Goal: Task Accomplishment & Management: Complete application form

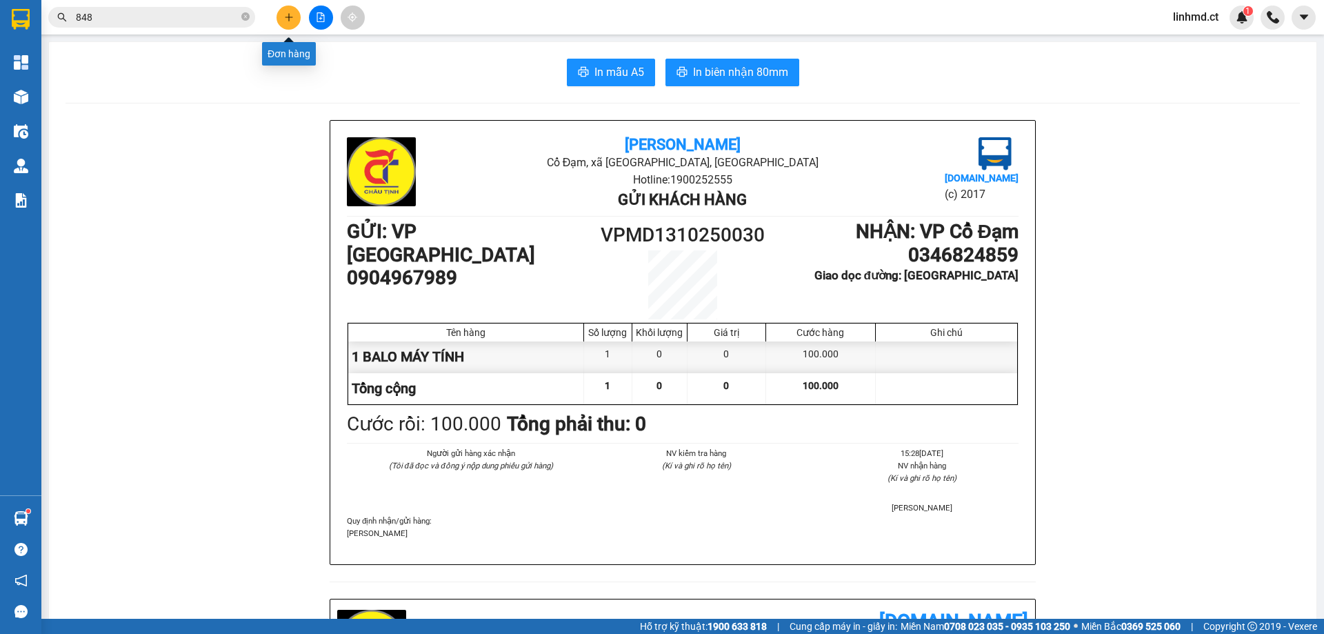
click at [281, 17] on button at bounding box center [289, 18] width 24 height 24
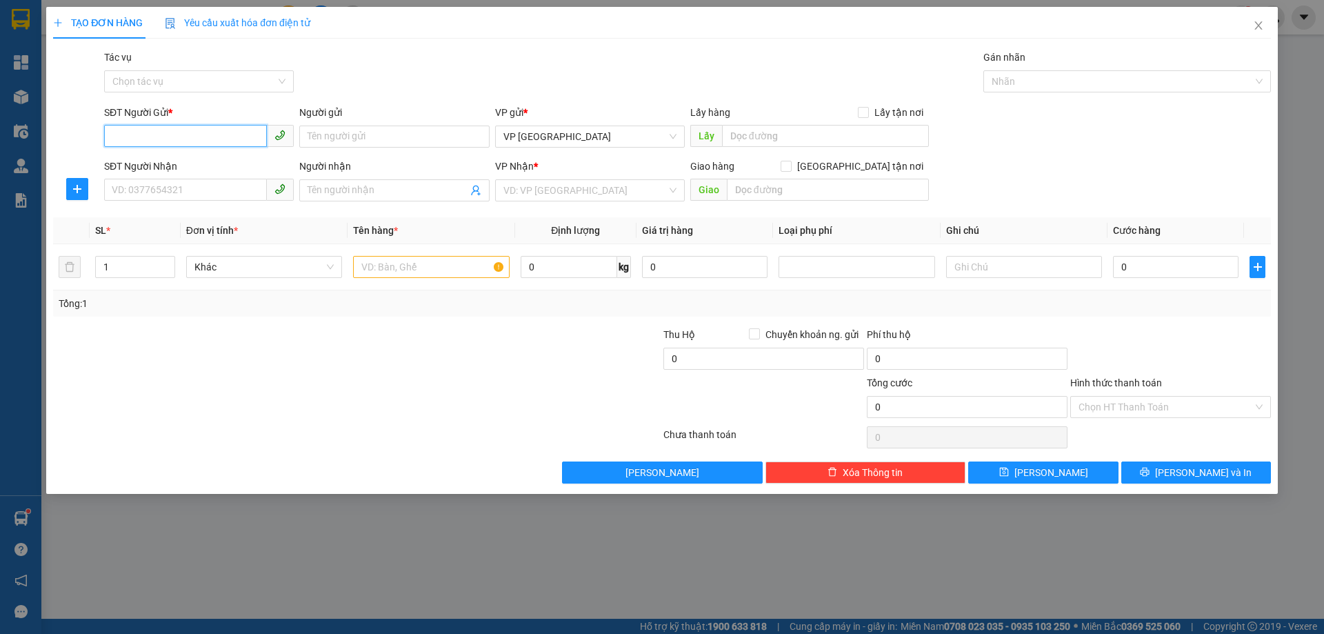
click at [152, 137] on input "SĐT Người Gửi *" at bounding box center [185, 136] width 163 height 22
type input "0968778714"
click at [181, 188] on input "SĐT Người Nhận" at bounding box center [185, 190] width 163 height 22
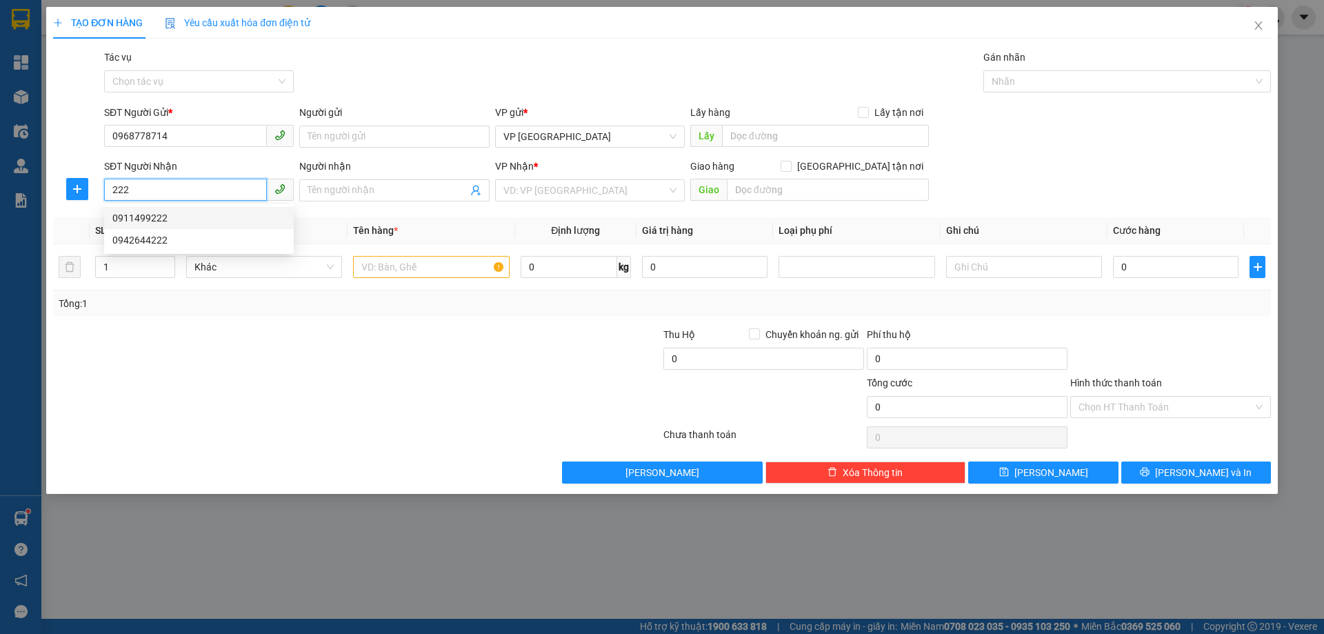
click at [172, 217] on div "0911499222" at bounding box center [198, 217] width 173 height 15
type input "0911499222"
type input "X GIANG"
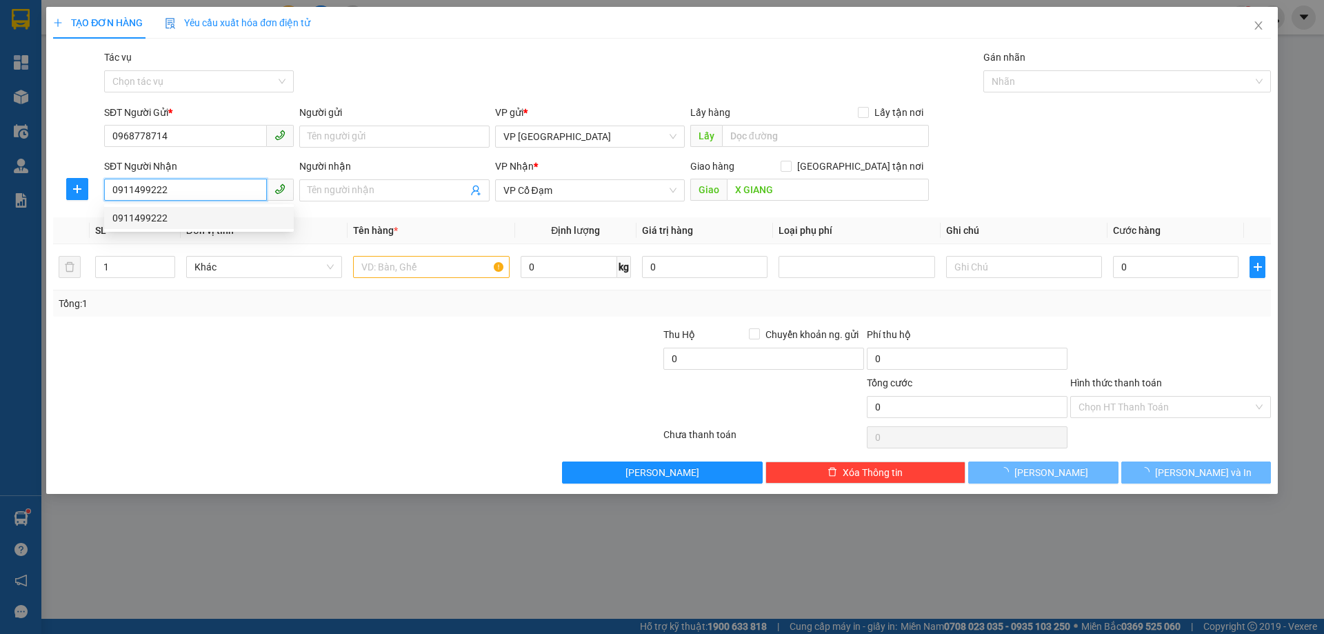
type input "50.000"
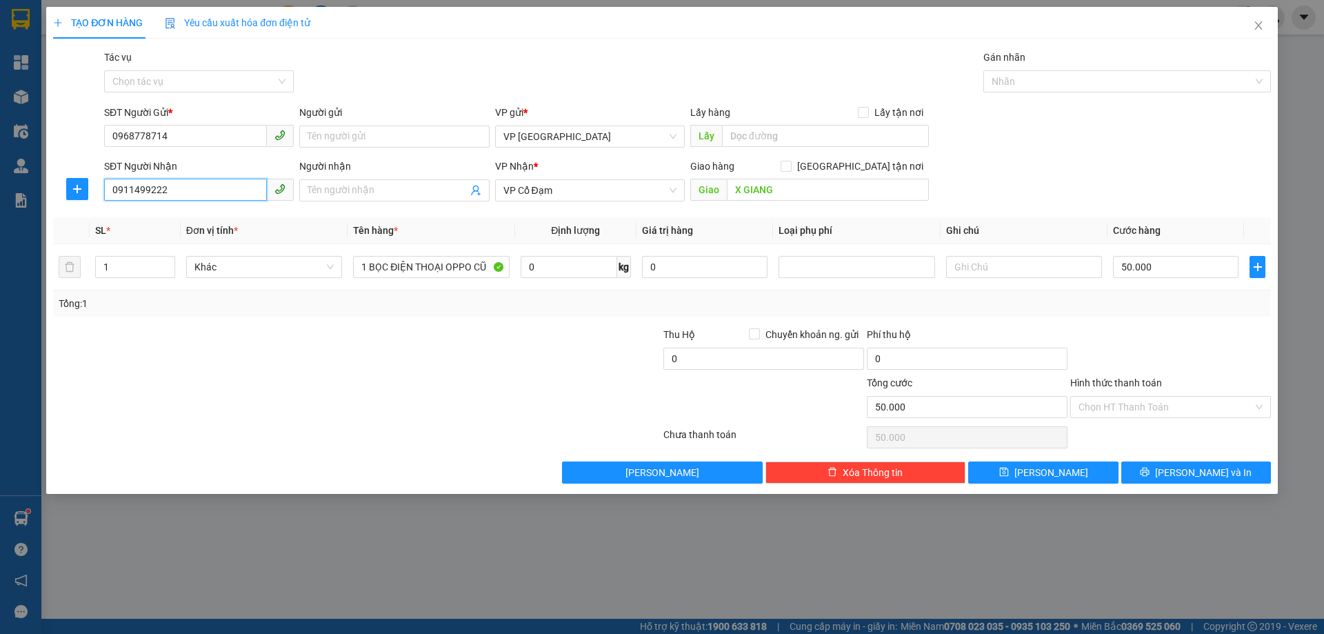
drag, startPoint x: 155, startPoint y: 181, endPoint x: 168, endPoint y: 191, distance: 16.3
click at [155, 183] on input "0911499222" at bounding box center [185, 190] width 163 height 22
click at [173, 191] on input "0911499222" at bounding box center [185, 190] width 163 height 22
click at [169, 241] on div "0942644222" at bounding box center [198, 239] width 173 height 15
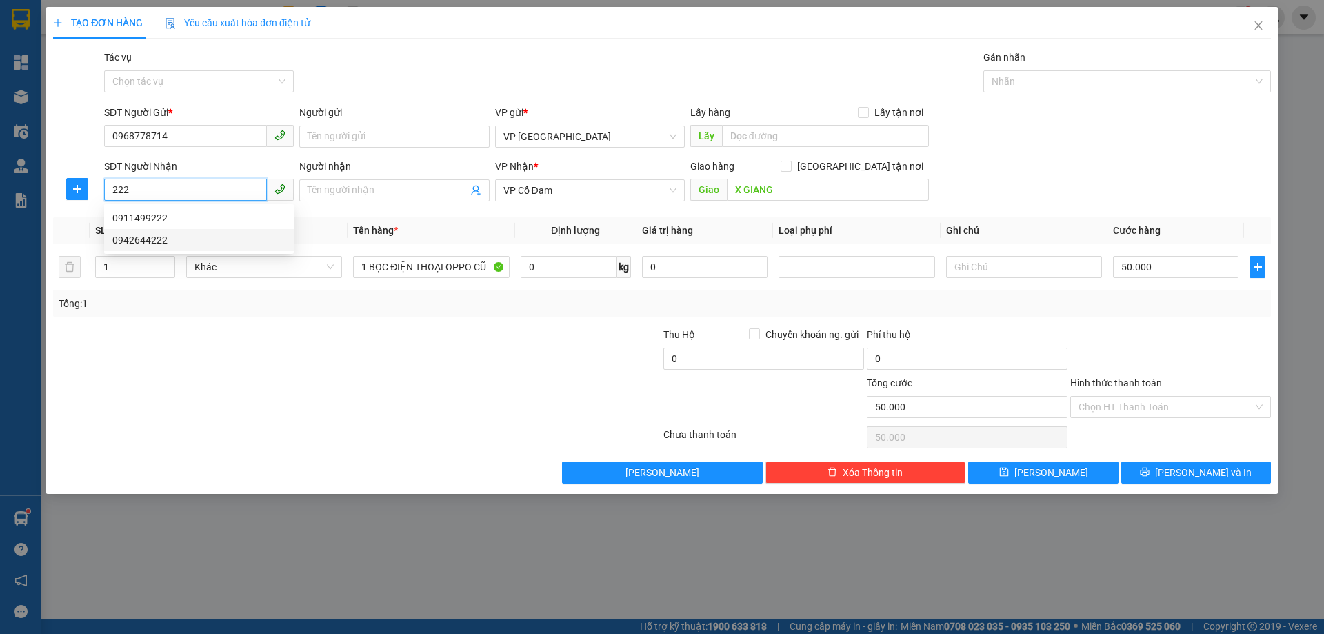
type input "0942644222"
type input "XUÂN GIANG"
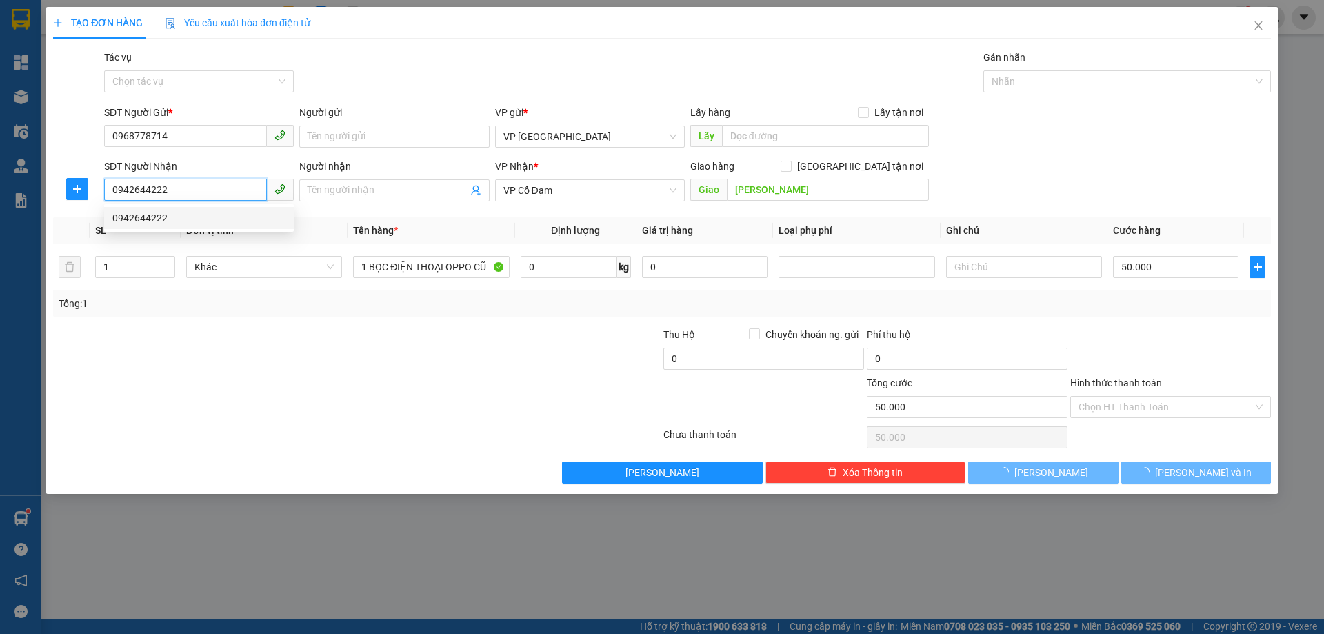
type input "0942644222"
click at [169, 241] on th "SL *" at bounding box center [135, 230] width 91 height 27
type input "40.000"
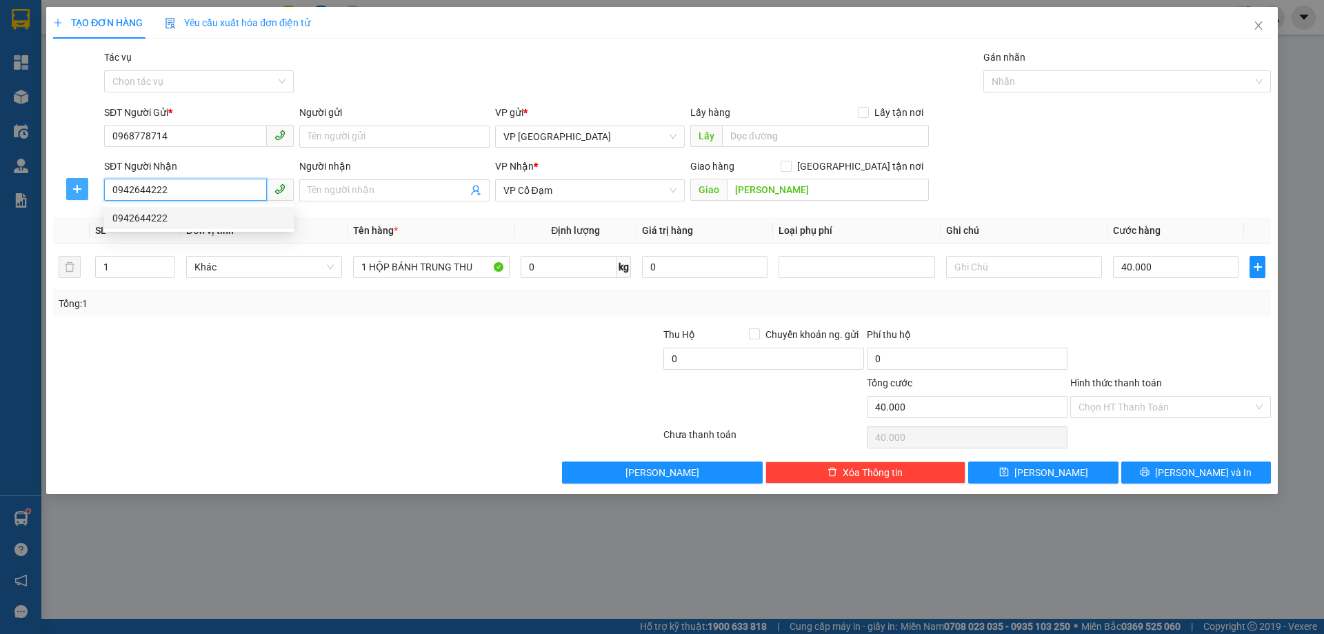
drag, startPoint x: 188, startPoint y: 192, endPoint x: 86, endPoint y: 178, distance: 103.0
click at [86, 178] on div "SĐT Người Nhận 0942644222 Người nhận Tên người nhận VP Nhận * VP Cổ Đạm Giao hà…" at bounding box center [662, 183] width 1221 height 48
type input "222"
drag, startPoint x: 139, startPoint y: 195, endPoint x: 97, endPoint y: 195, distance: 42.1
click at [97, 195] on div "SĐT Người Nhận 222 Người nhận Tên người nhận VP Nhận * VP Cổ Đạm Giao hàng Giao…" at bounding box center [662, 183] width 1221 height 48
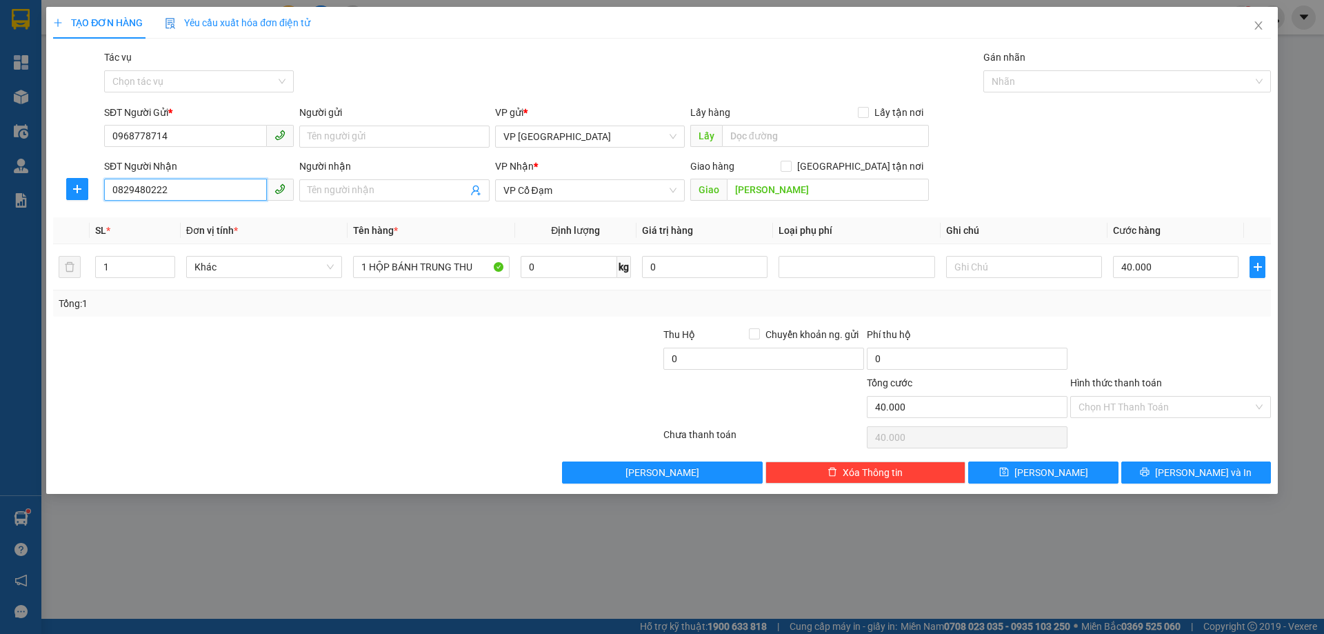
type input "0829480222"
click at [339, 221] on th "Đơn vị tính *" at bounding box center [264, 230] width 167 height 27
click at [474, 276] on input "1 HỘP BÁNH TRUNG THU" at bounding box center [431, 267] width 156 height 22
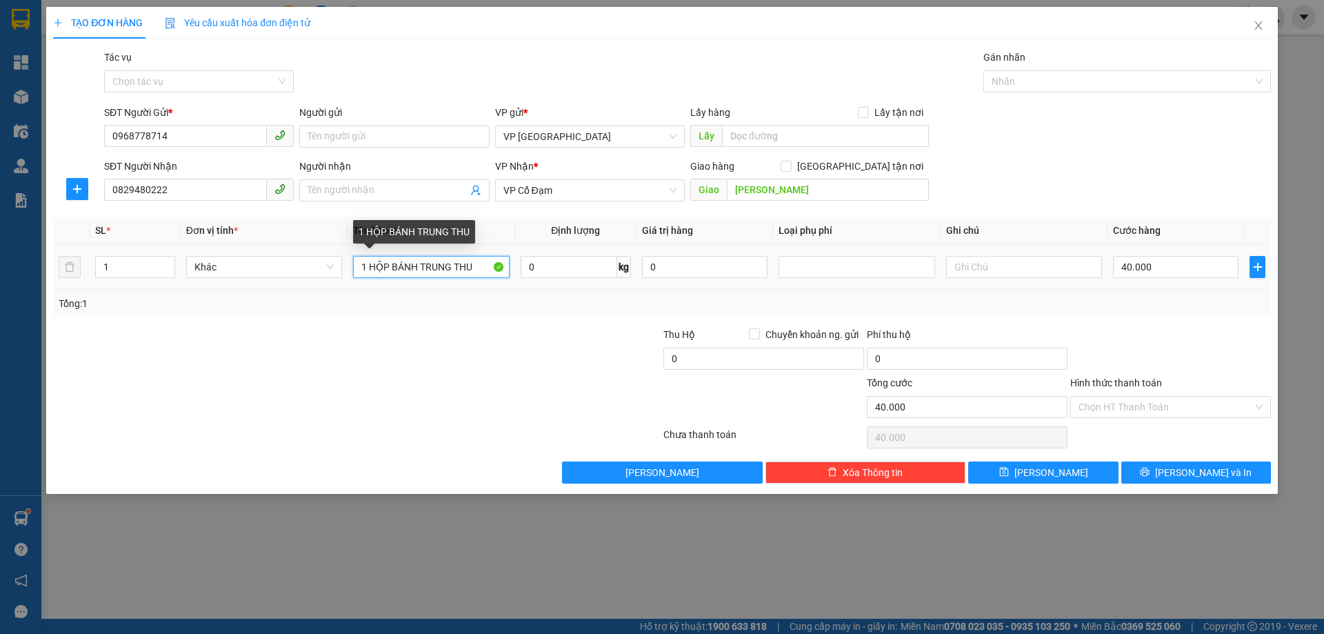
click at [474, 276] on input "1 HỘP BÁNH TRUNG THU" at bounding box center [431, 267] width 156 height 22
type input "2 LON SƠN"
click at [1252, 32] on span "Close" at bounding box center [1258, 26] width 39 height 39
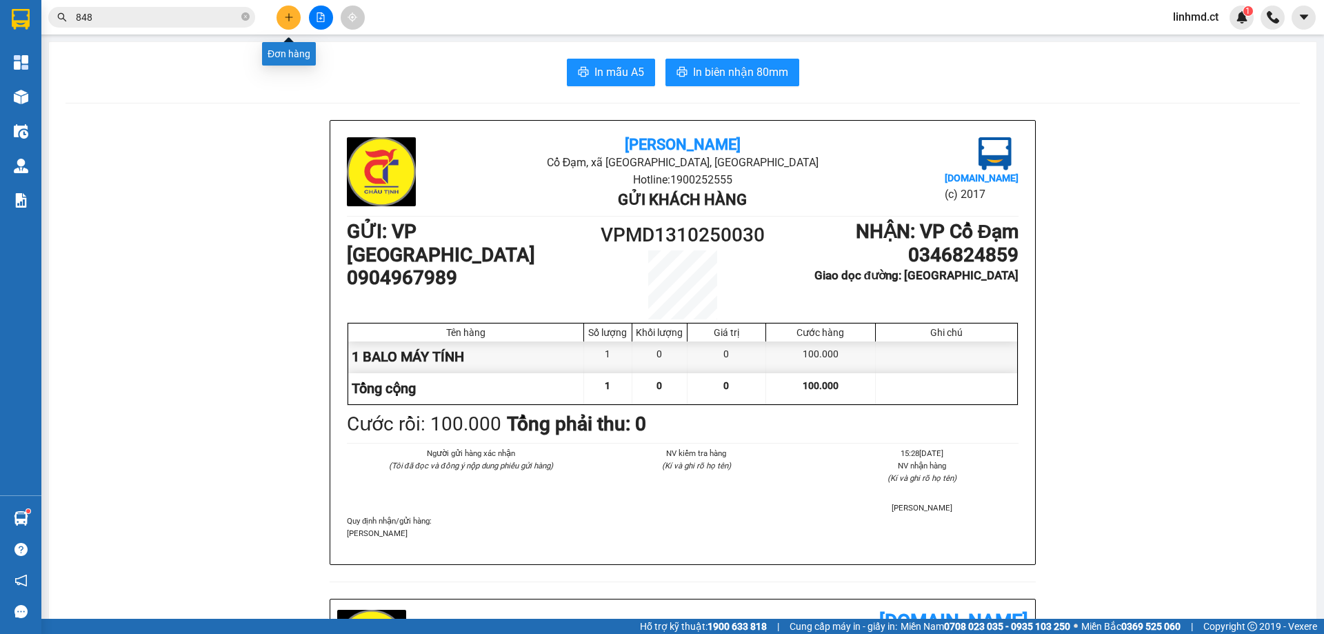
click at [286, 20] on icon "plus" at bounding box center [289, 17] width 10 height 10
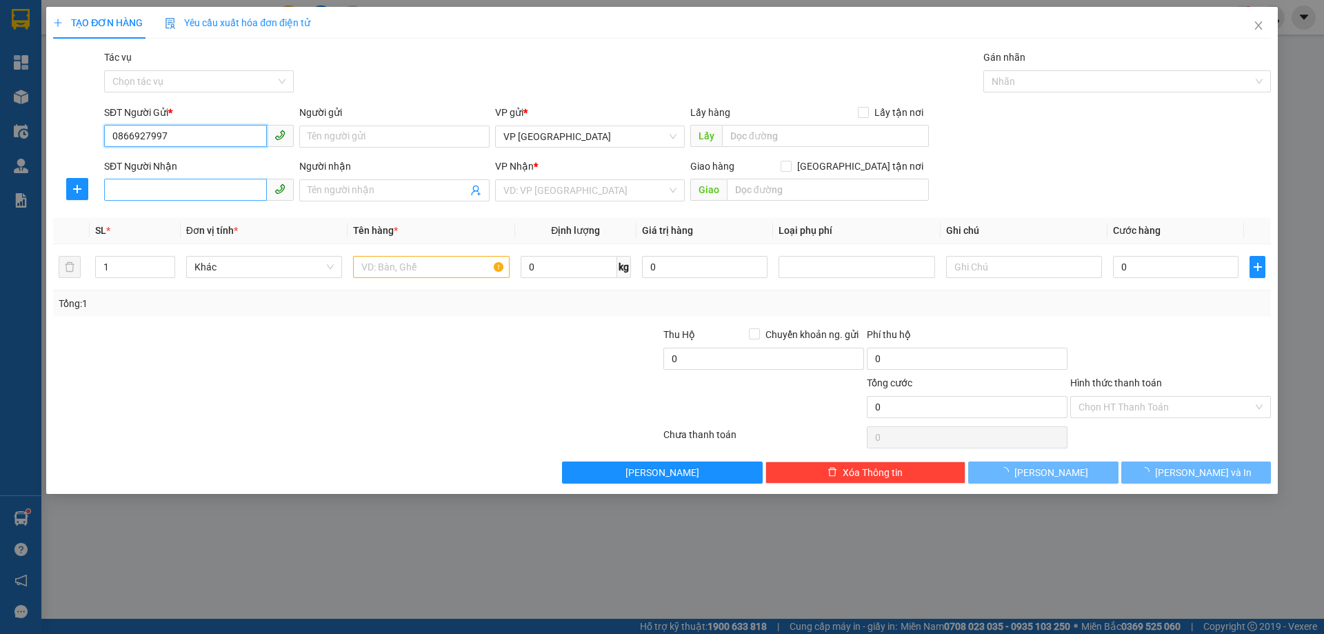
type input "0866927997"
click at [174, 192] on input "SĐT Người Nhận" at bounding box center [185, 190] width 163 height 22
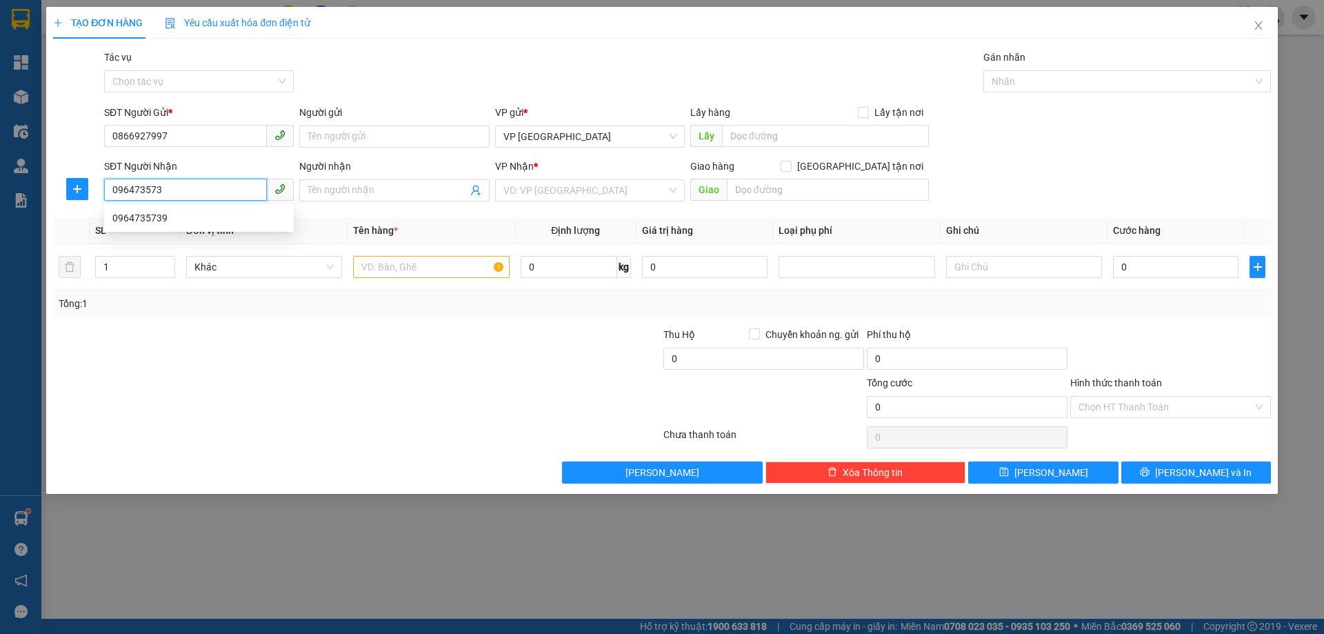
type input "0964735739"
click at [196, 209] on div "0964735739" at bounding box center [199, 218] width 190 height 22
type input "X HOA"
type input "480.000"
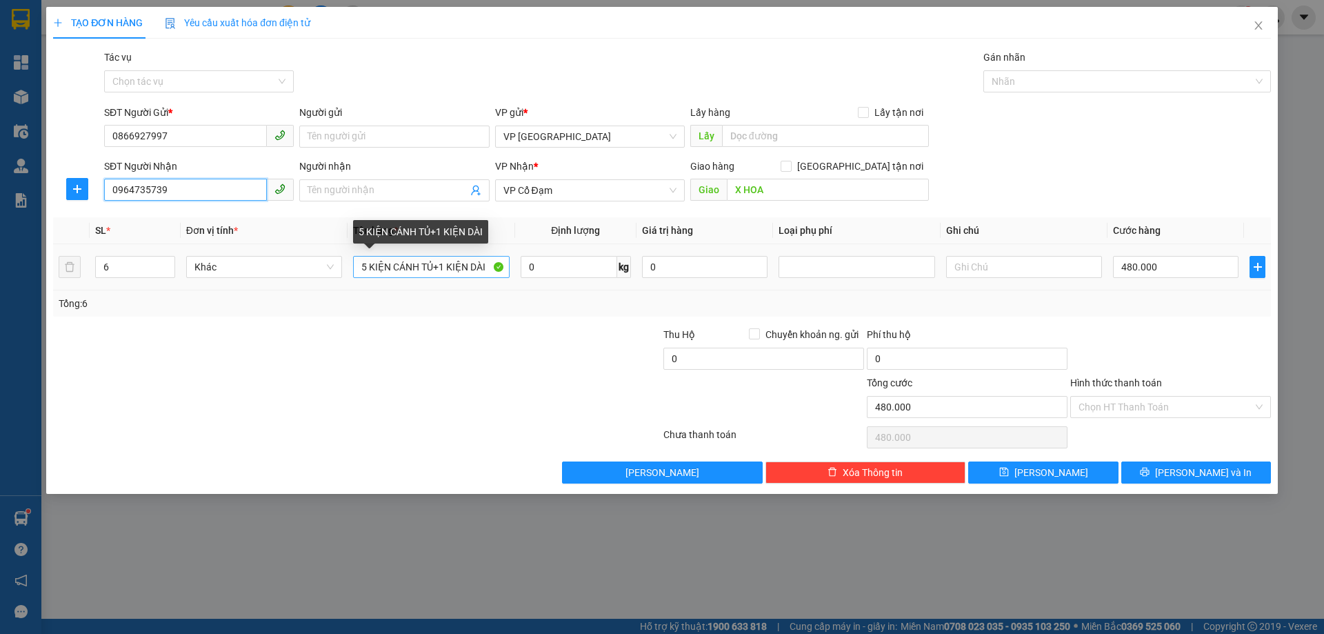
type input "0964735739"
drag, startPoint x: 358, startPoint y: 264, endPoint x: 561, endPoint y: 264, distance: 202.8
click at [561, 264] on tr "6 Khác 5 KIỆN CÁNH TỦ+1 KIỆN DÀI 0 kg 0 480.000" at bounding box center [662, 267] width 1218 height 46
click at [389, 261] on input "3" at bounding box center [431, 267] width 156 height 22
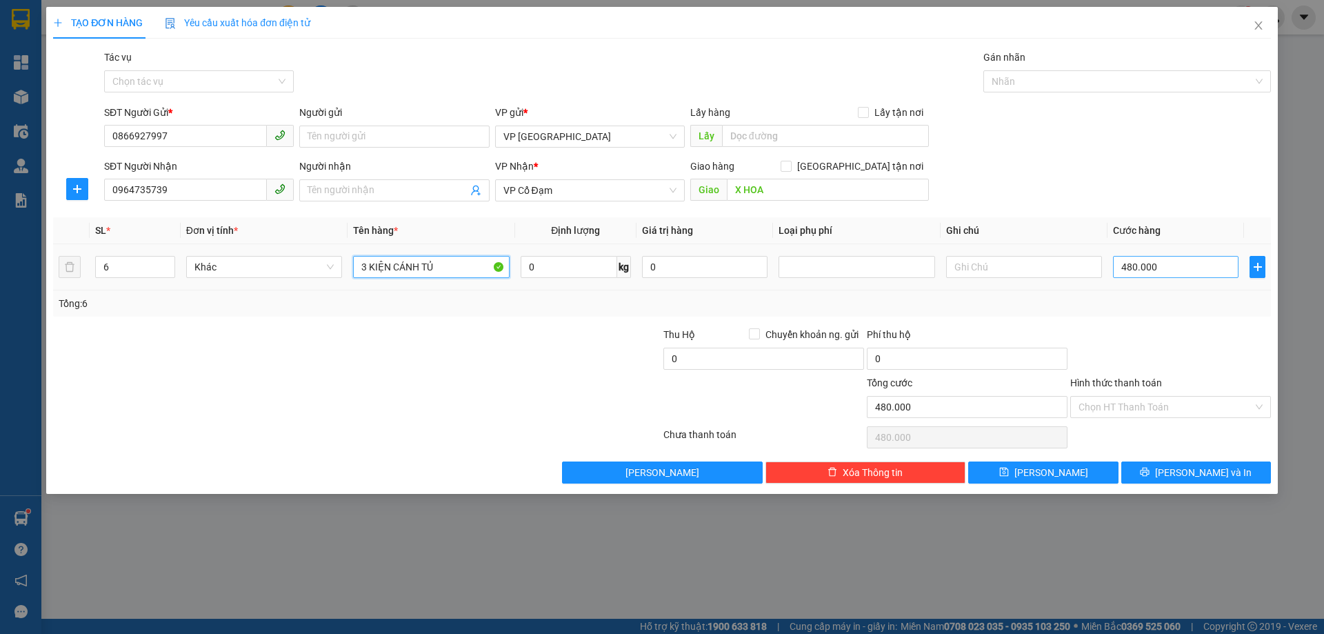
type input "3 KIỆN CÁNH TỦ"
click at [1175, 256] on input "480.000" at bounding box center [1176, 267] width 126 height 22
type input "2"
type input "20"
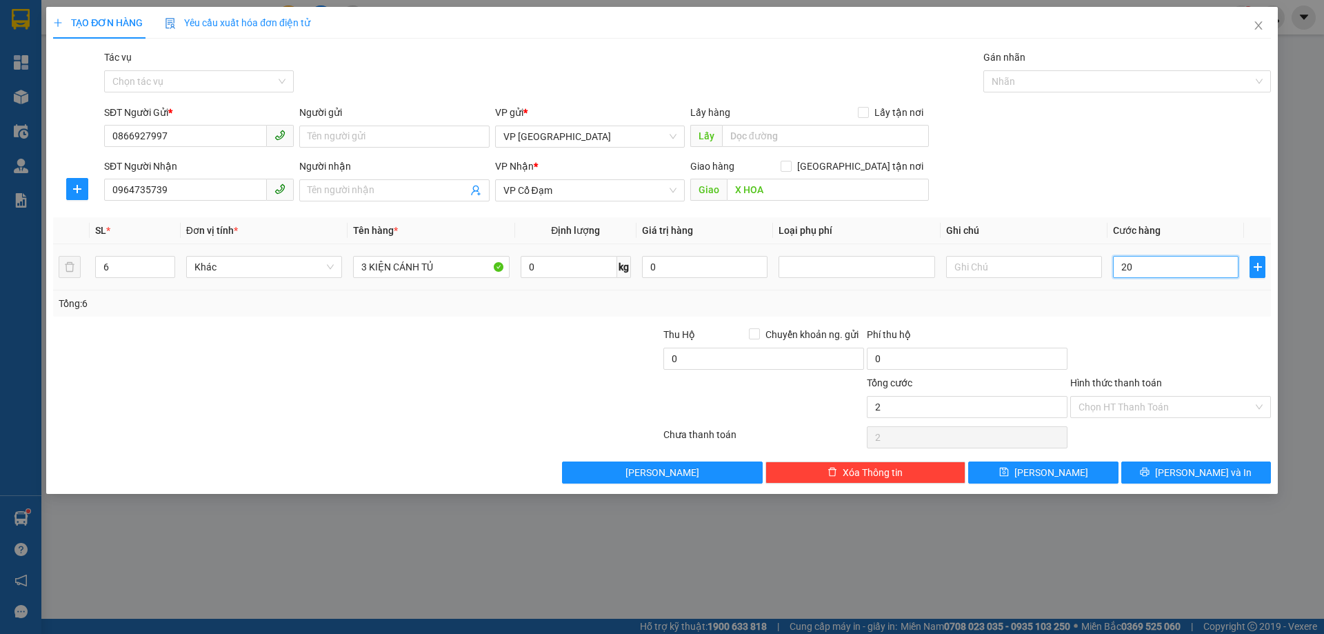
type input "20"
type input "2"
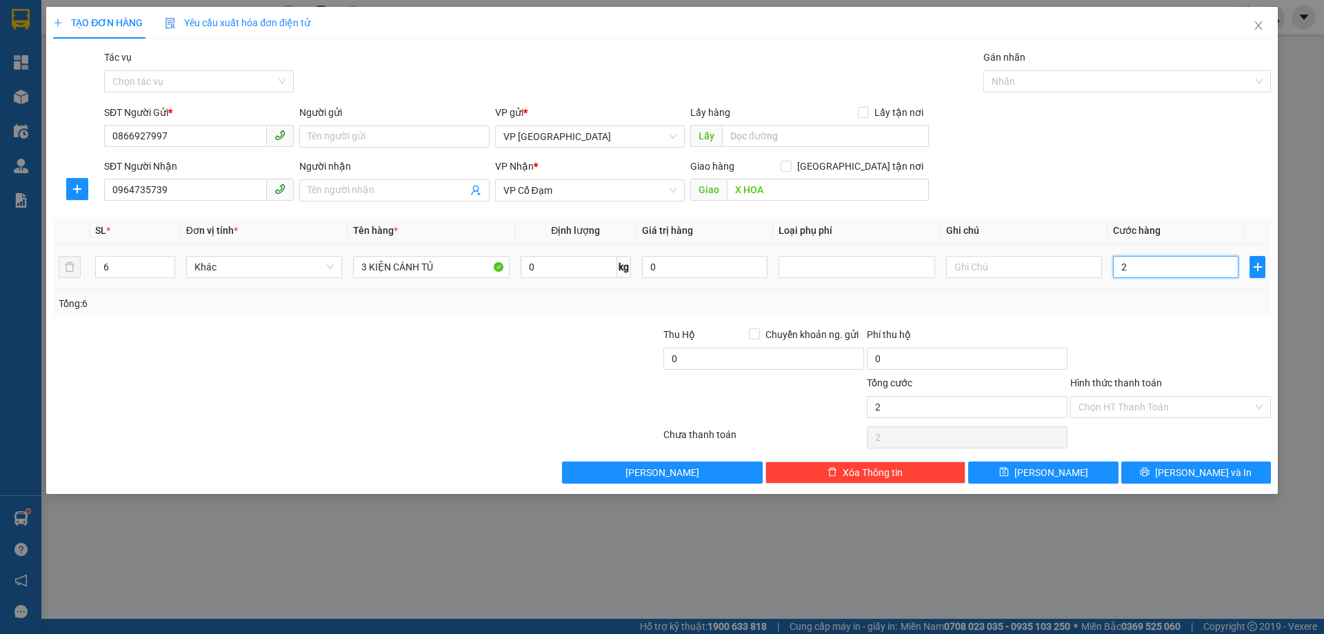
type input "21"
type input "210"
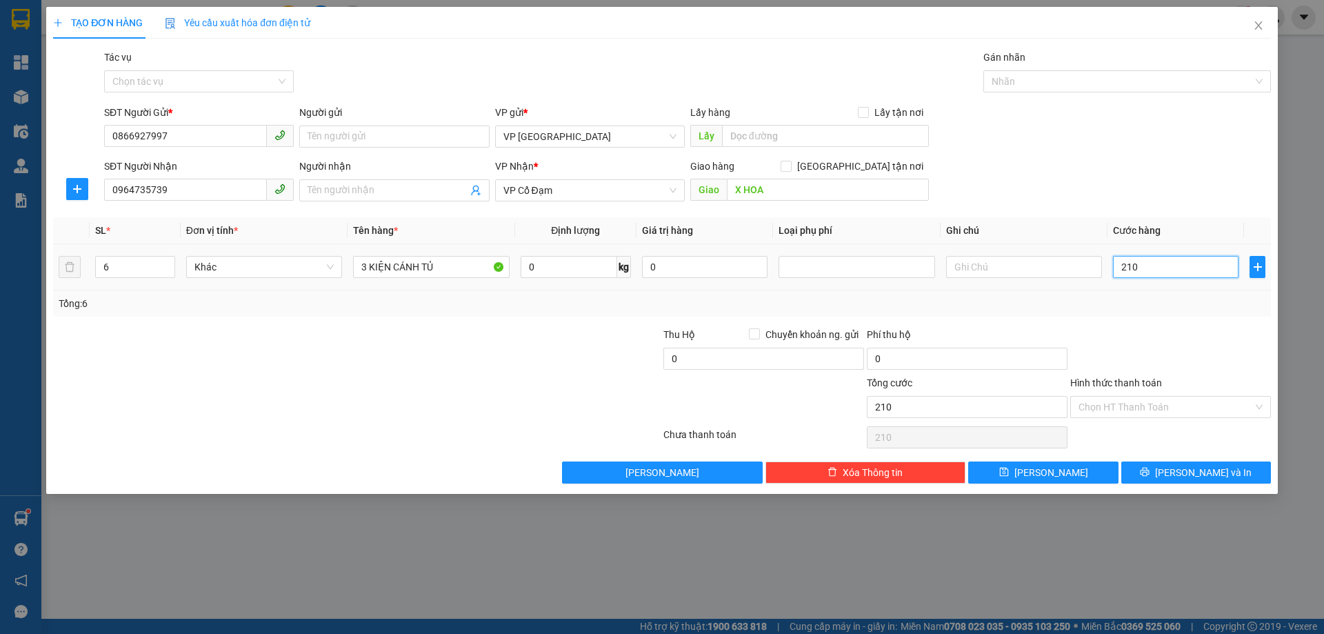
click at [1174, 277] on input "210" at bounding box center [1176, 267] width 126 height 22
type input "210"
click at [1243, 336] on div at bounding box center [1170, 351] width 203 height 48
type input "210.000"
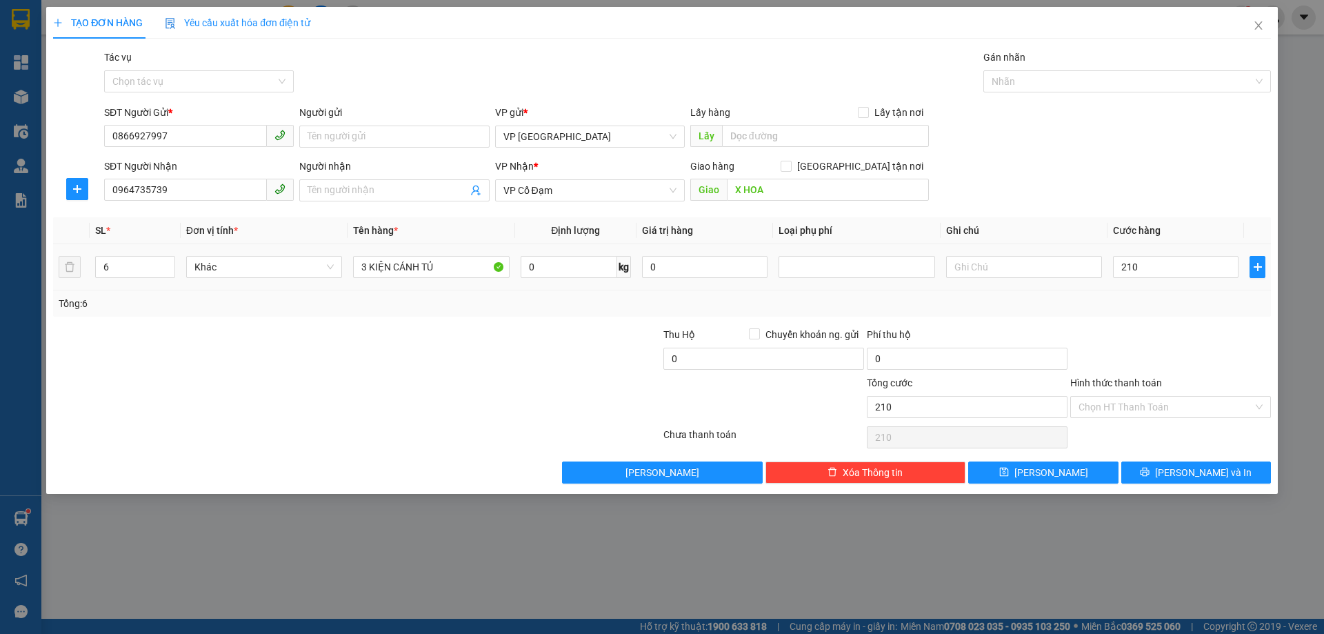
type input "210.000"
click at [1148, 399] on input "Hình thức thanh toán" at bounding box center [1166, 407] width 175 height 21
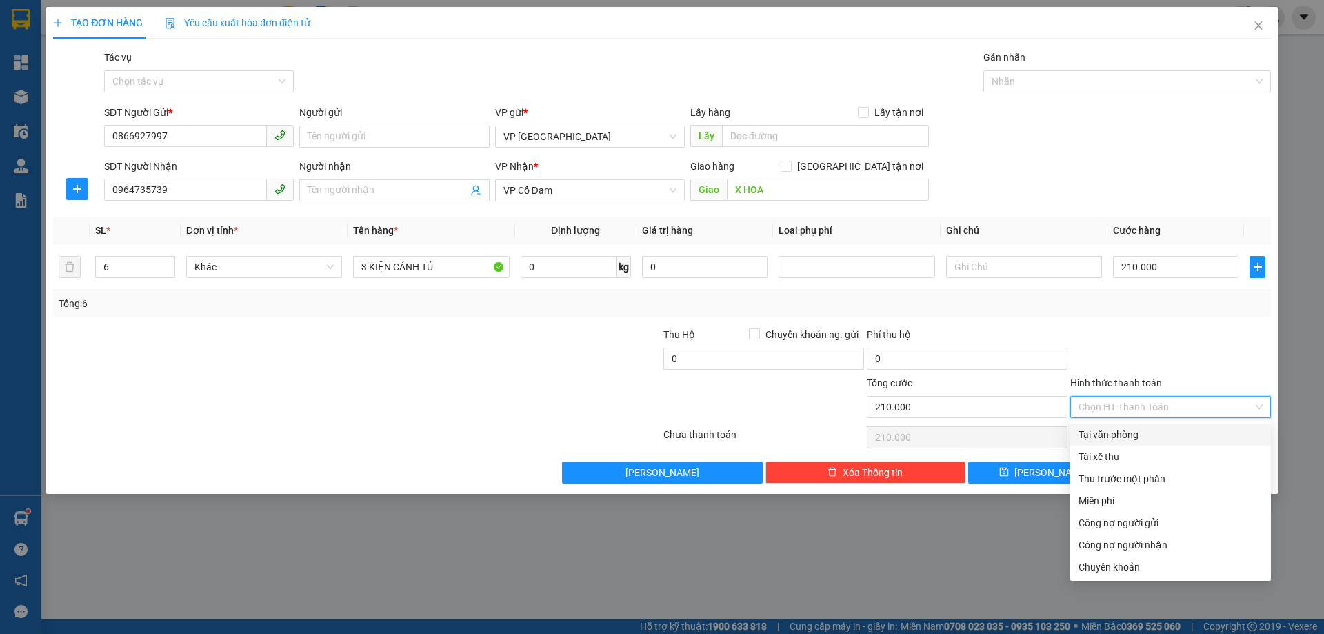
click at [1135, 432] on div "Tại văn phòng" at bounding box center [1171, 434] width 184 height 15
type input "0"
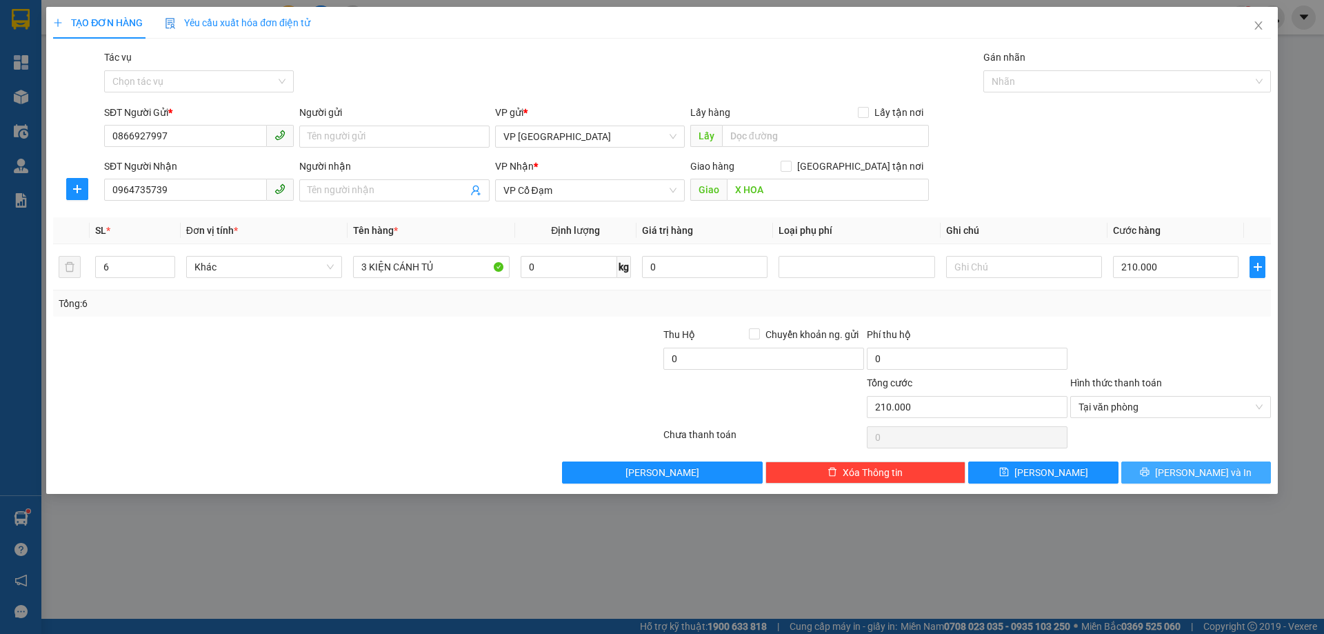
click at [1131, 469] on button "[PERSON_NAME] và In" at bounding box center [1197, 472] width 150 height 22
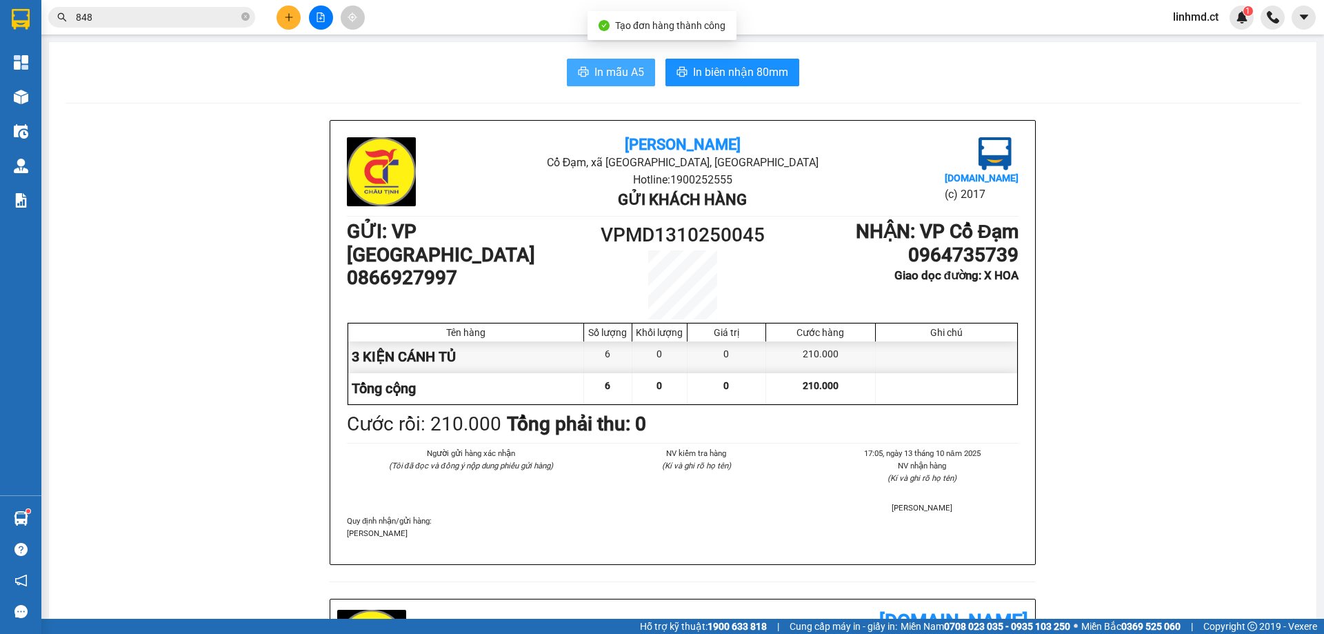
click at [608, 67] on span "In mẫu A5" at bounding box center [620, 71] width 50 height 17
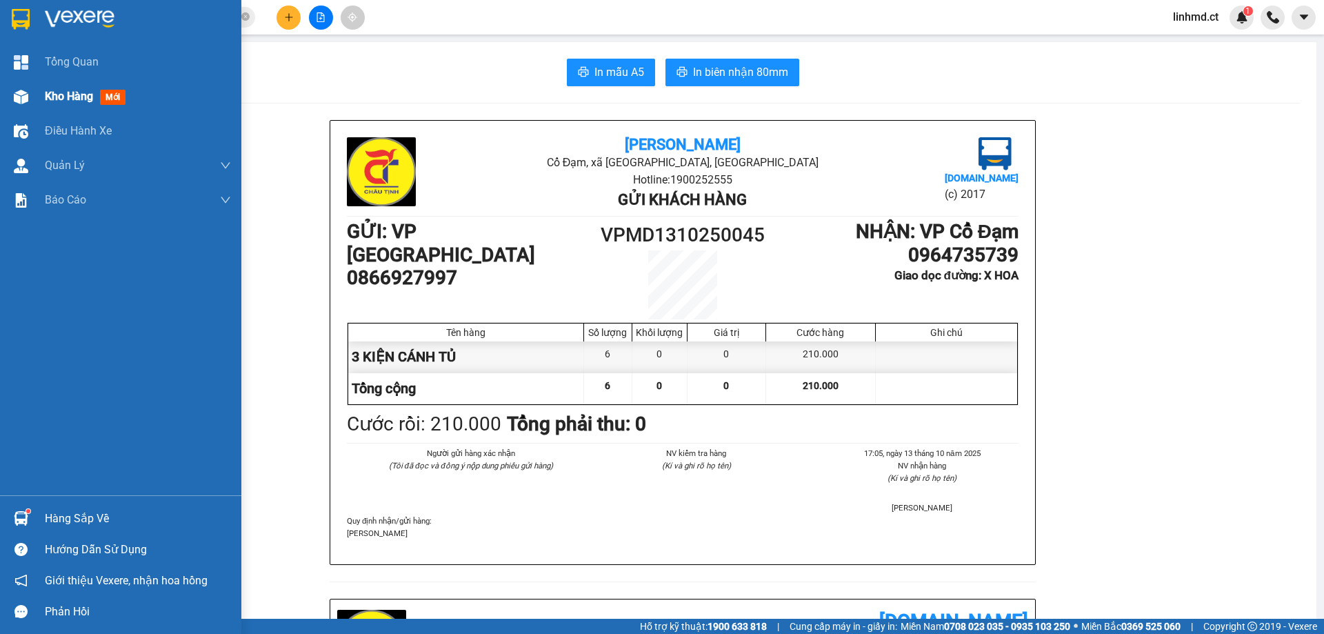
click at [39, 92] on div "Kho hàng mới" at bounding box center [120, 96] width 241 height 34
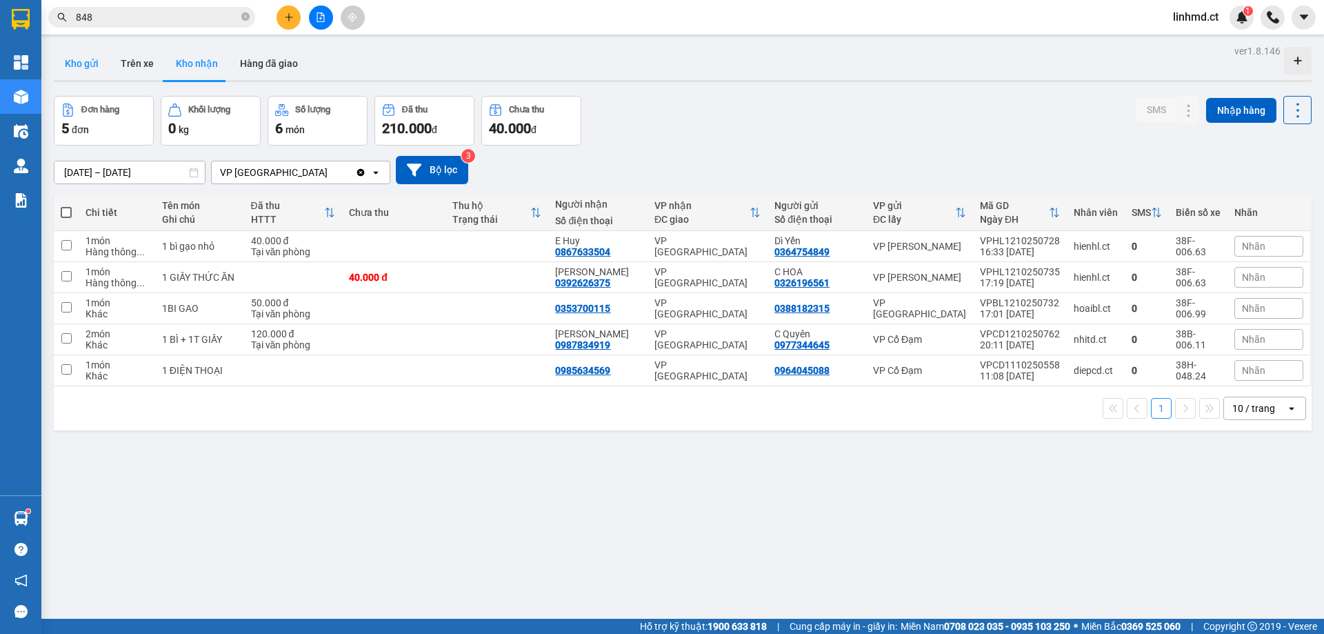
click at [86, 54] on button "Kho gửi" at bounding box center [82, 63] width 56 height 33
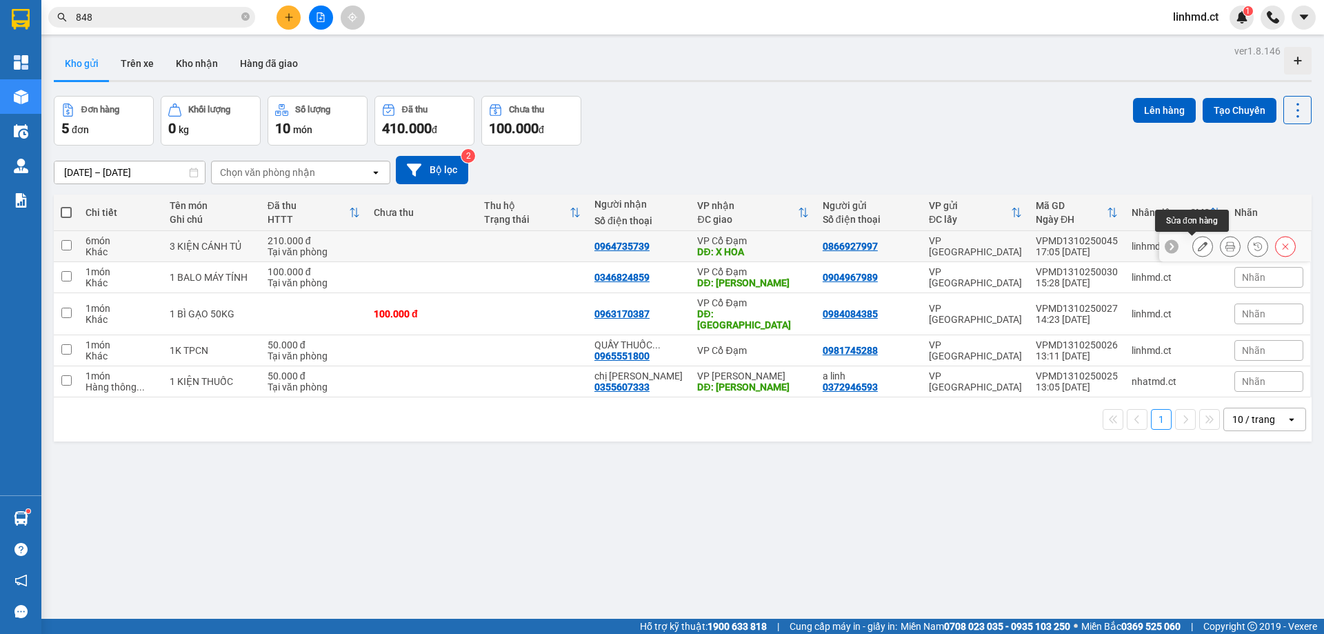
click at [1193, 248] on button at bounding box center [1202, 247] width 19 height 24
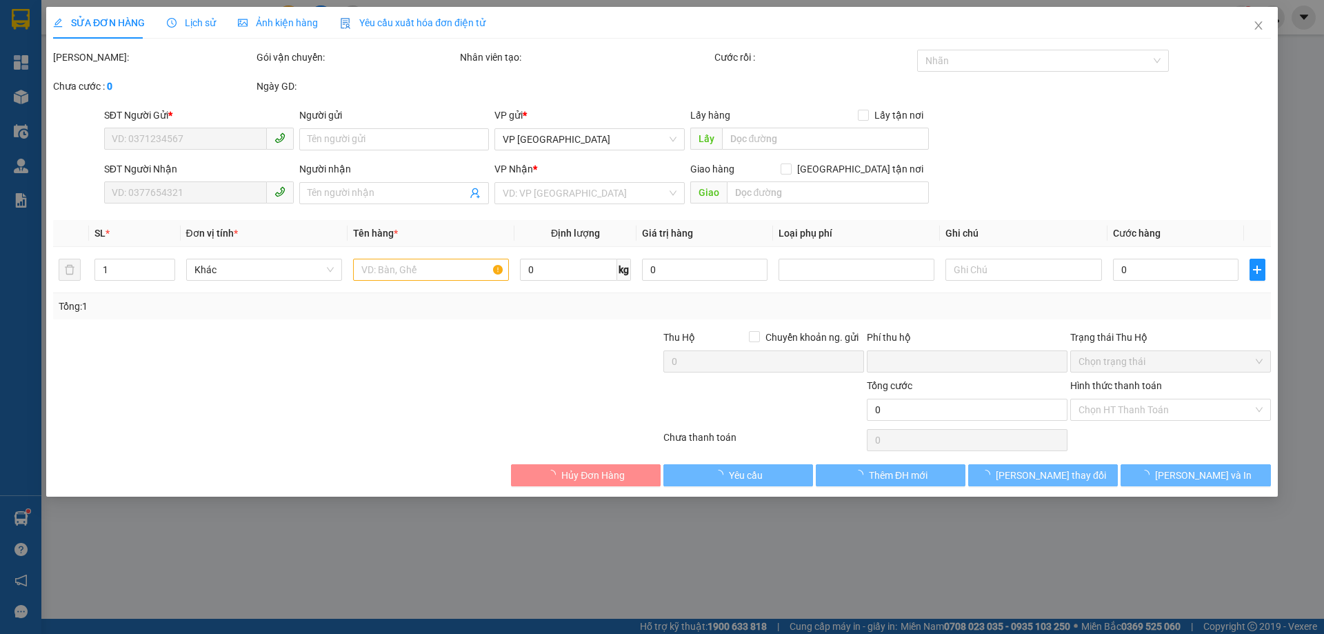
type input "0866927997"
type input "0964735739"
type input "X HOA"
type input "0"
type input "210.000"
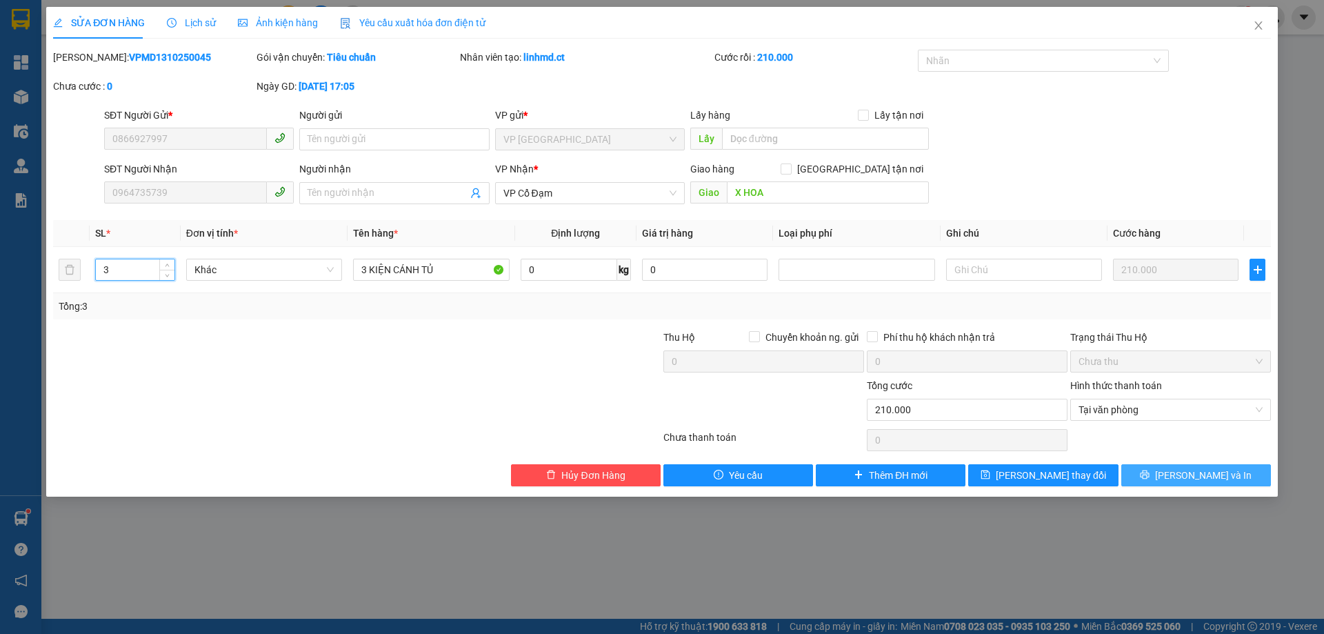
type input "3"
click at [1150, 475] on icon "printer" at bounding box center [1145, 475] width 10 height 10
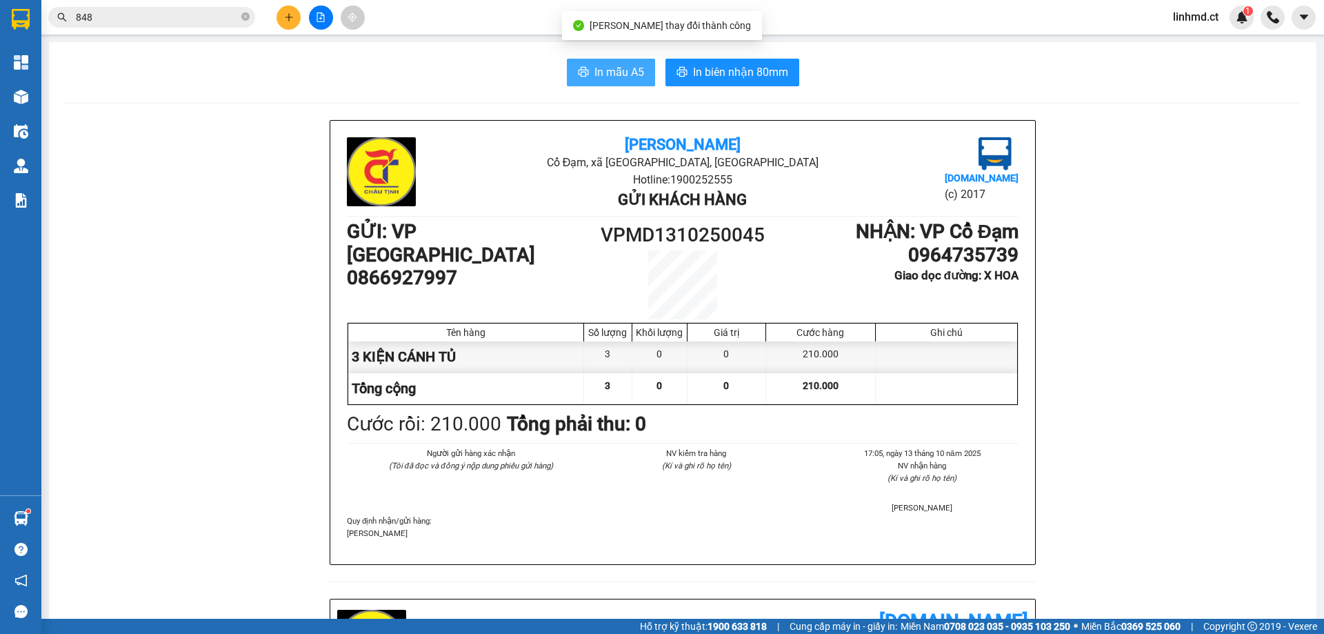
click at [588, 64] on button "In mẫu A5" at bounding box center [611, 73] width 88 height 28
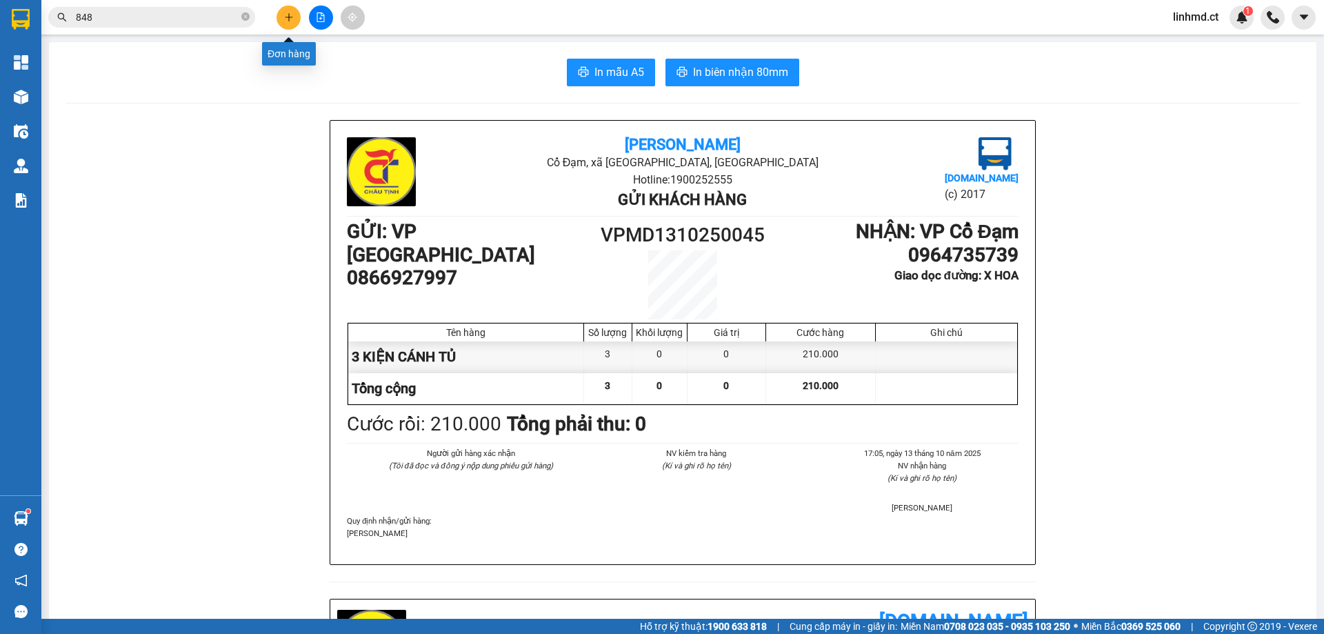
click at [292, 18] on icon "plus" at bounding box center [289, 17] width 10 height 10
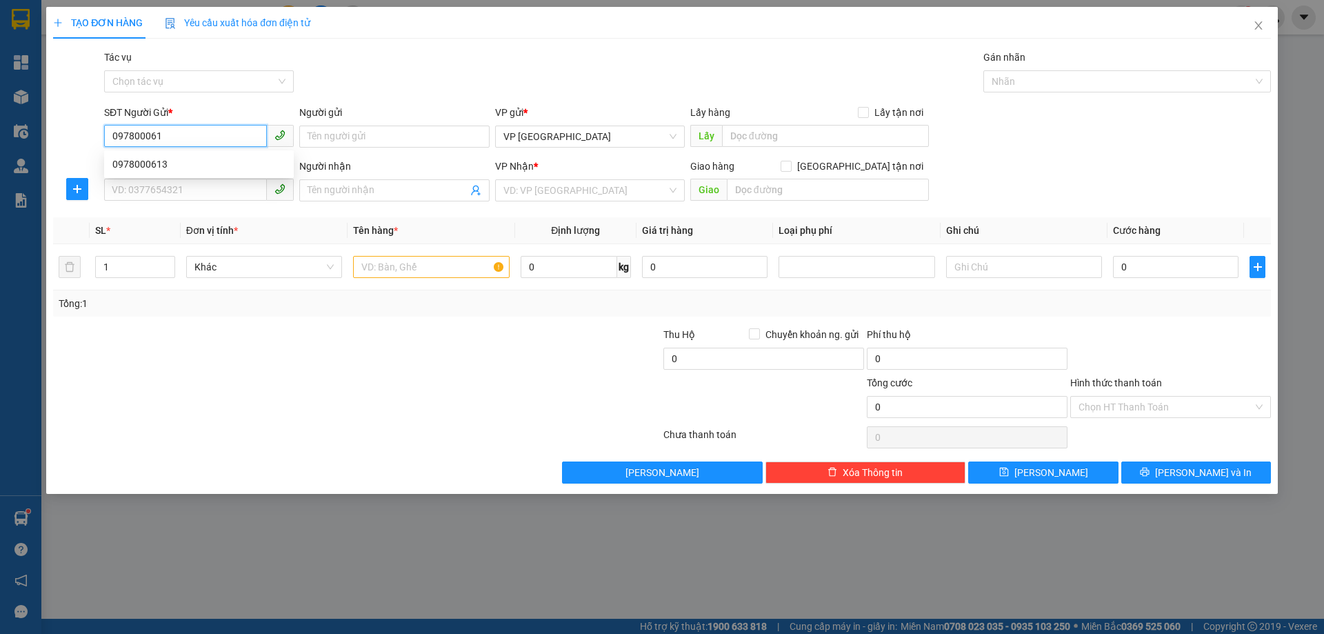
type input "0978000613"
click at [181, 164] on div "0978000613" at bounding box center [198, 164] width 173 height 15
type input "0966697396"
type input "HƯƠNG BÉ"
type input "XUÂN AN"
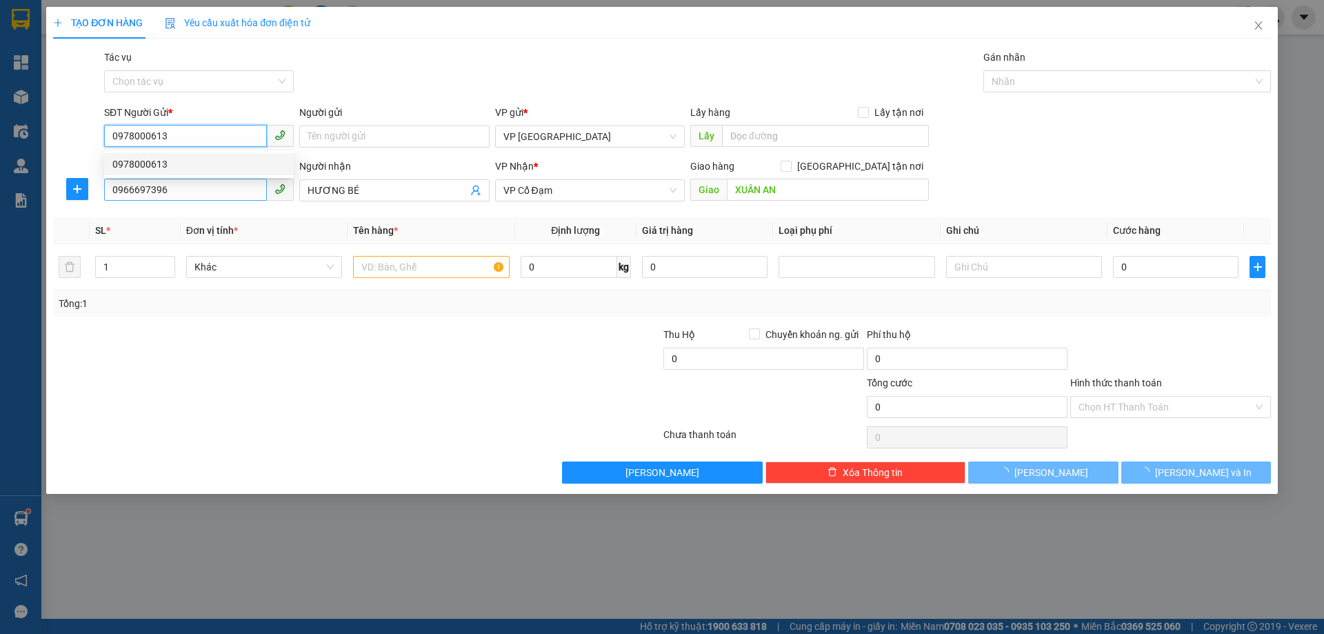
type input "100.000"
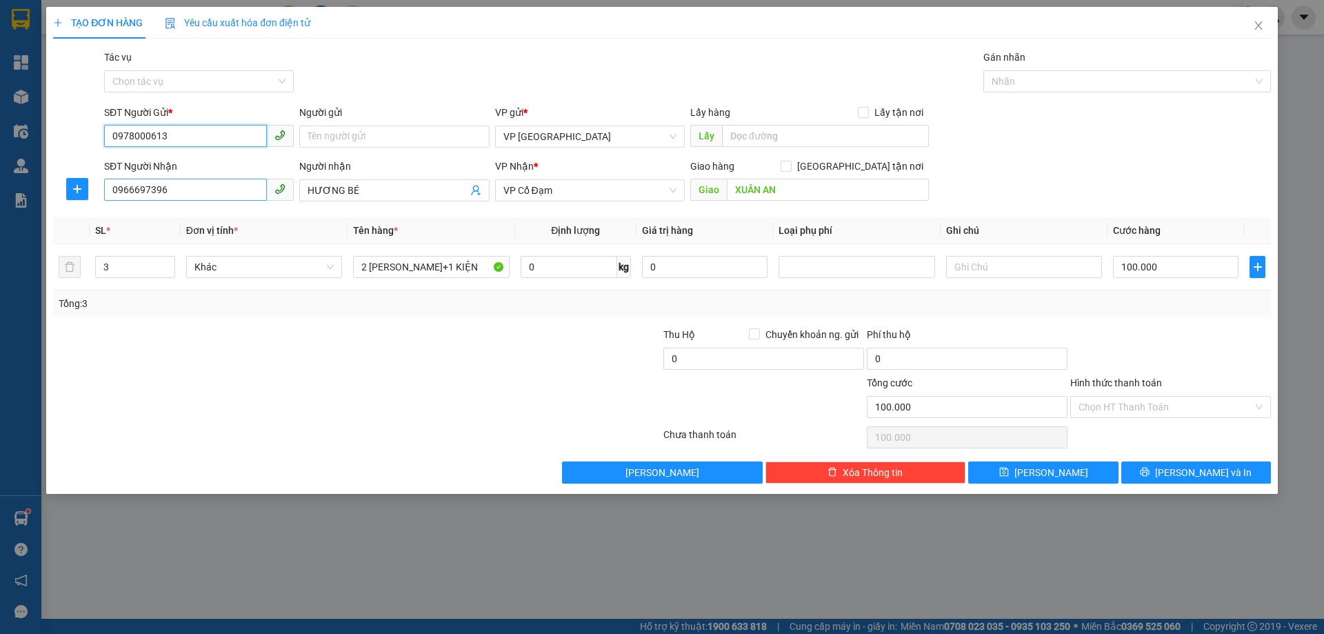
type input "0978000613"
click at [199, 197] on input "0966697396" at bounding box center [185, 190] width 163 height 22
type input "0338752271"
click at [223, 213] on div "0338752271" at bounding box center [198, 217] width 173 height 15
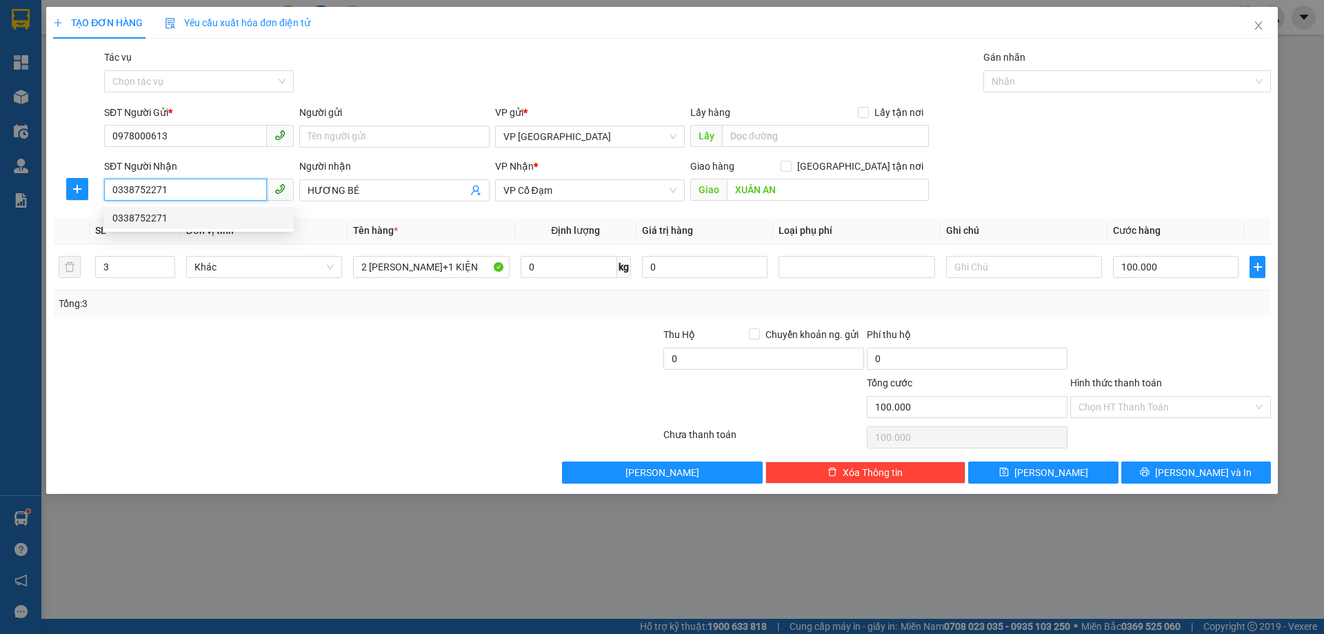
type input "XUÂN MỸ"
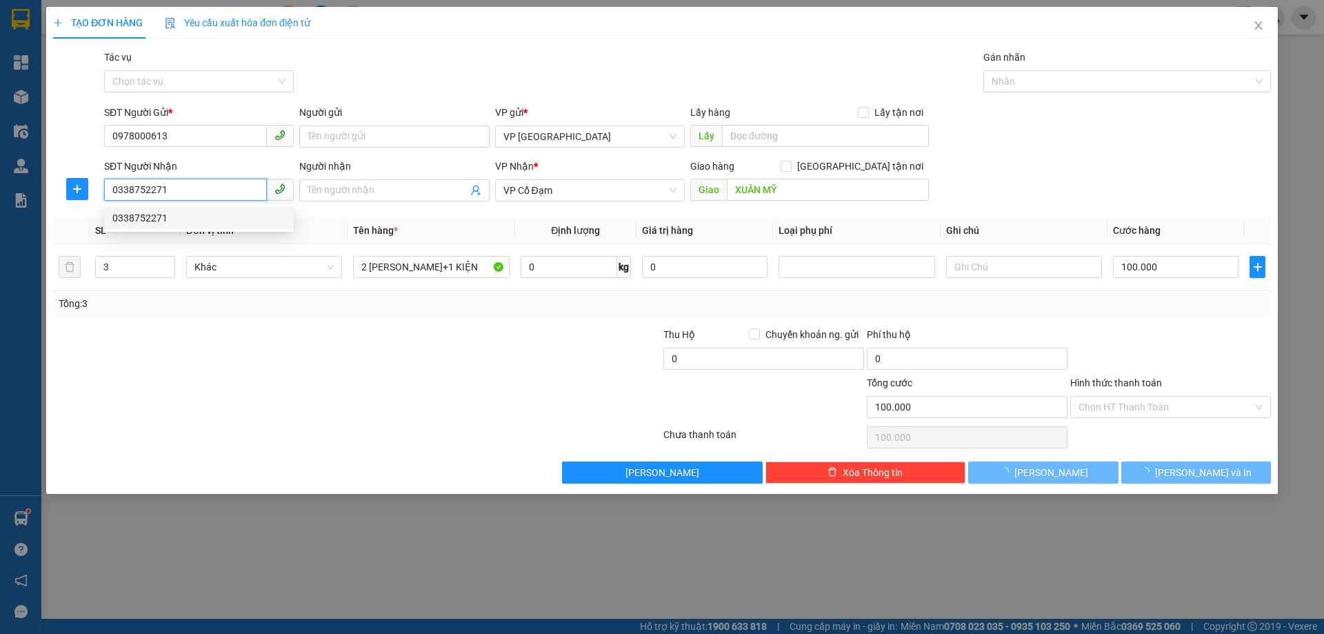
type input "30.000"
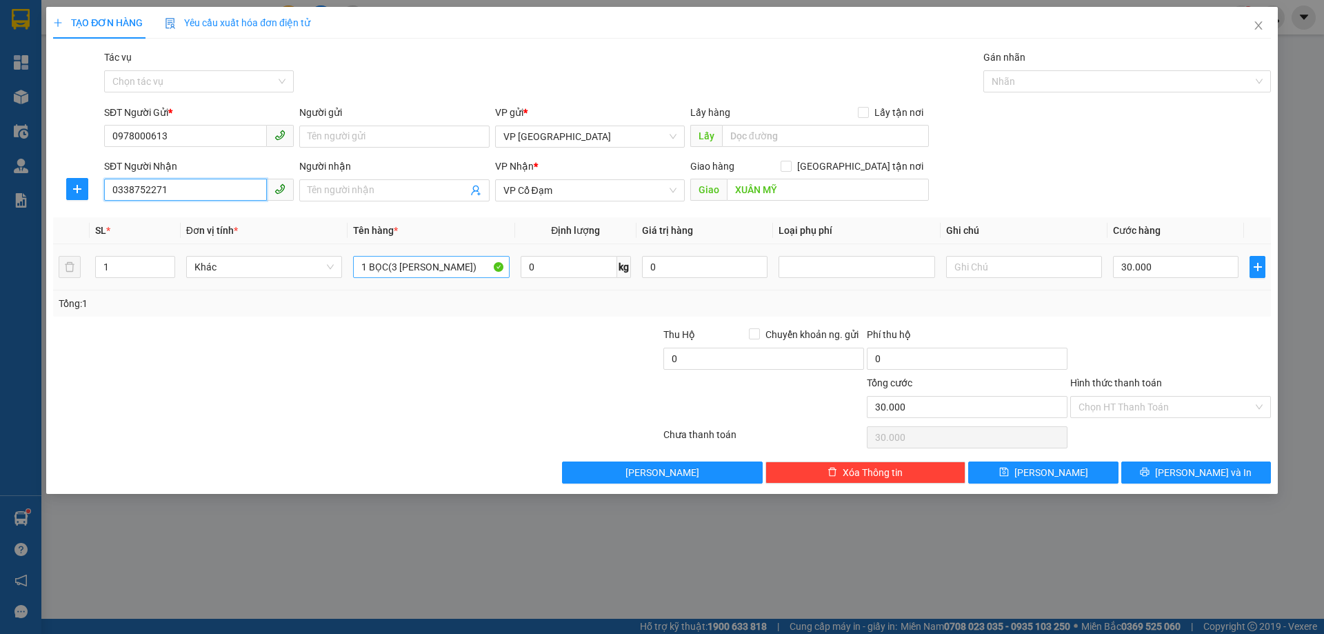
type input "0338752271"
drag, startPoint x: 444, startPoint y: 263, endPoint x: 320, endPoint y: 270, distance: 123.7
click at [321, 270] on tr "1 Khác 1 BỌC(3 LỌ SƠN) 0 kg 0 30.000" at bounding box center [662, 267] width 1218 height 46
type input "10 BAO BẢ"
click at [112, 261] on input "1" at bounding box center [135, 267] width 79 height 21
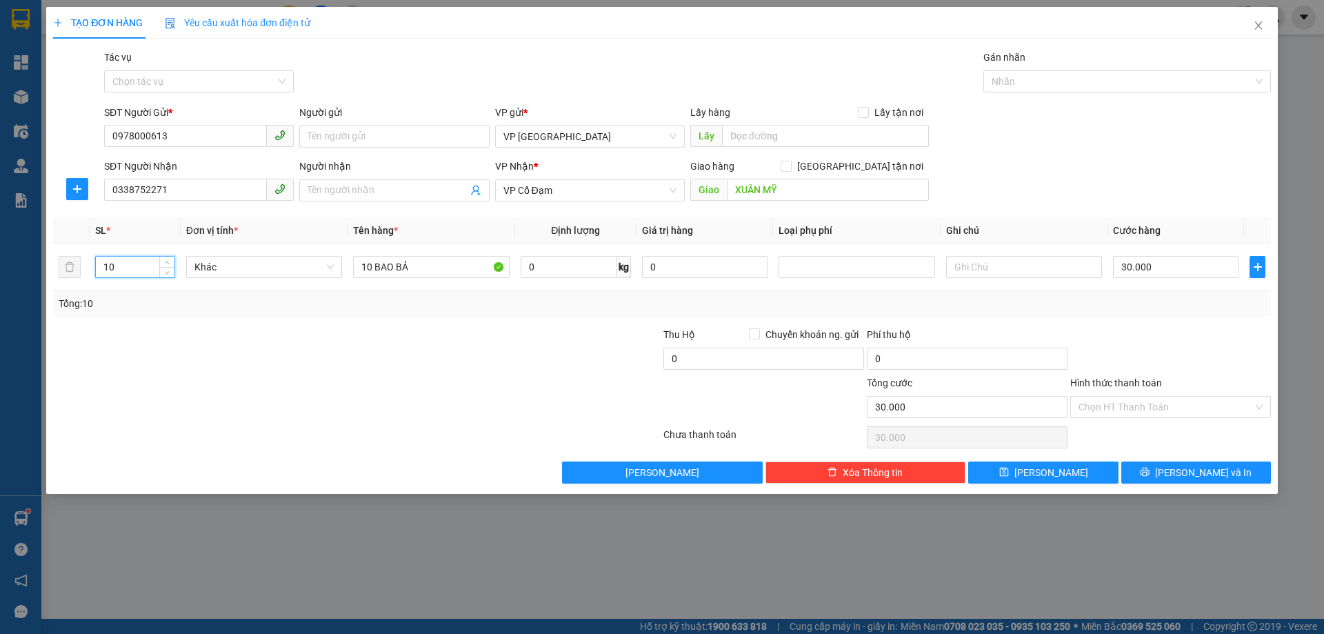
type input "10"
click at [450, 388] on div at bounding box center [255, 399] width 407 height 48
type input "0"
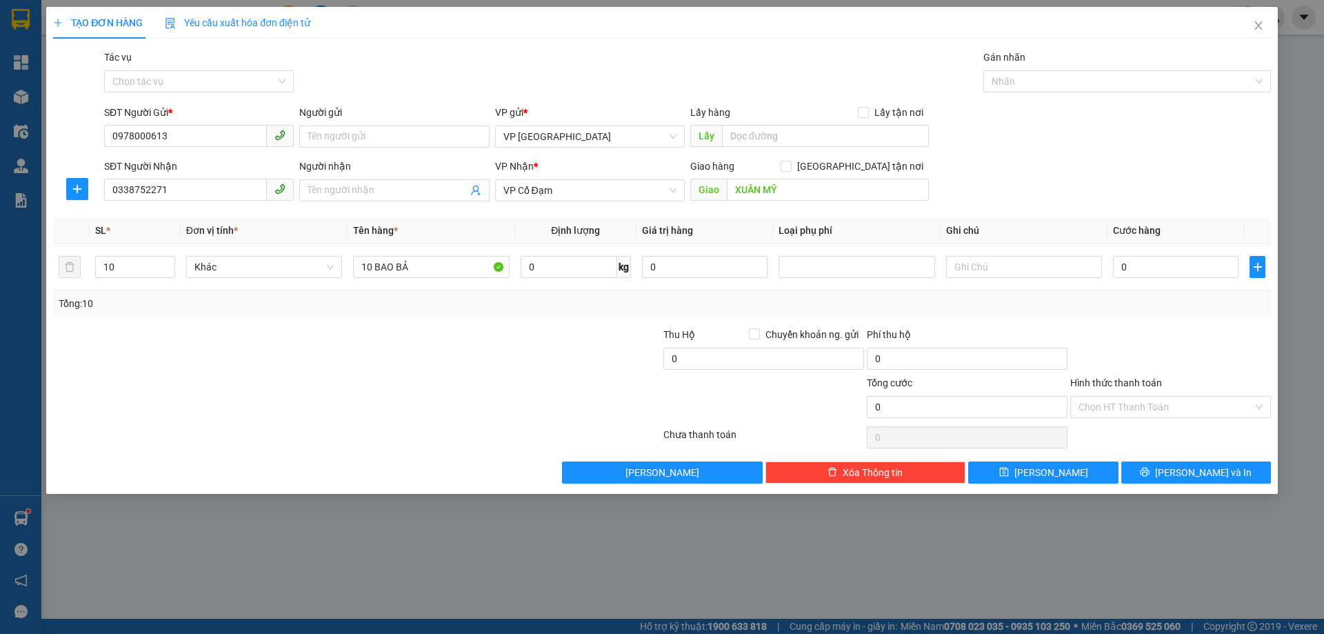
click at [1138, 297] on div "Tổng: 10" at bounding box center [662, 303] width 1207 height 15
click at [1139, 268] on input "0" at bounding box center [1176, 267] width 126 height 22
type input "4"
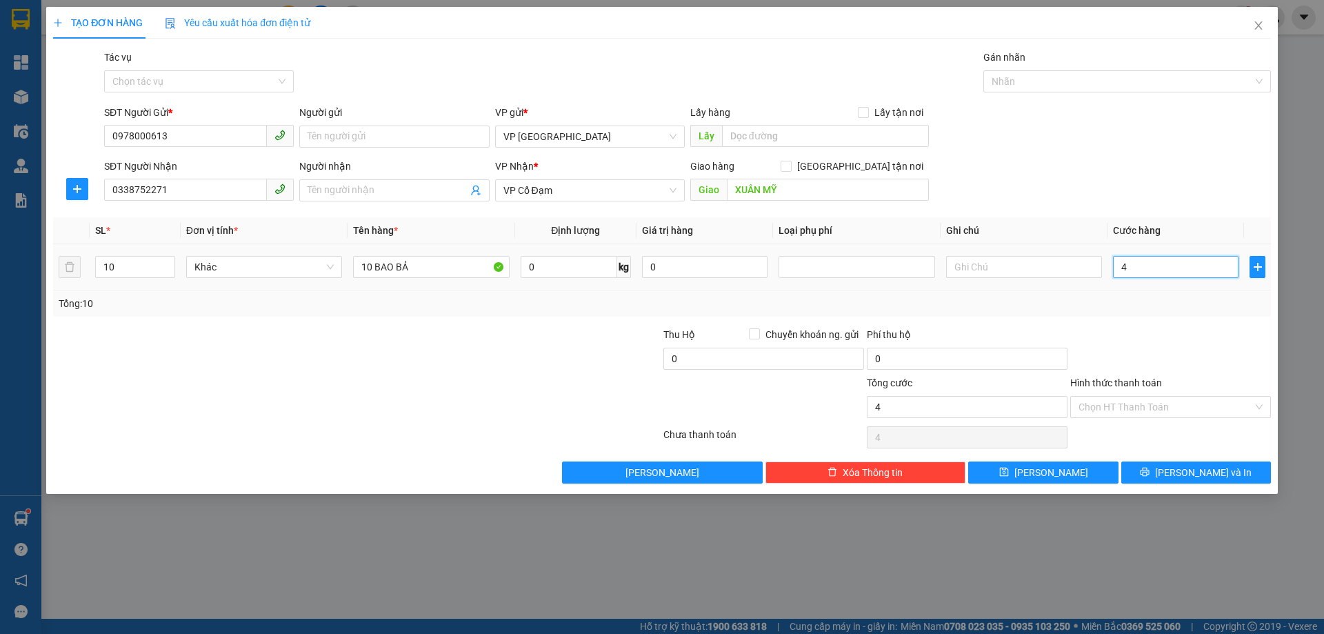
type input "40"
type input "400"
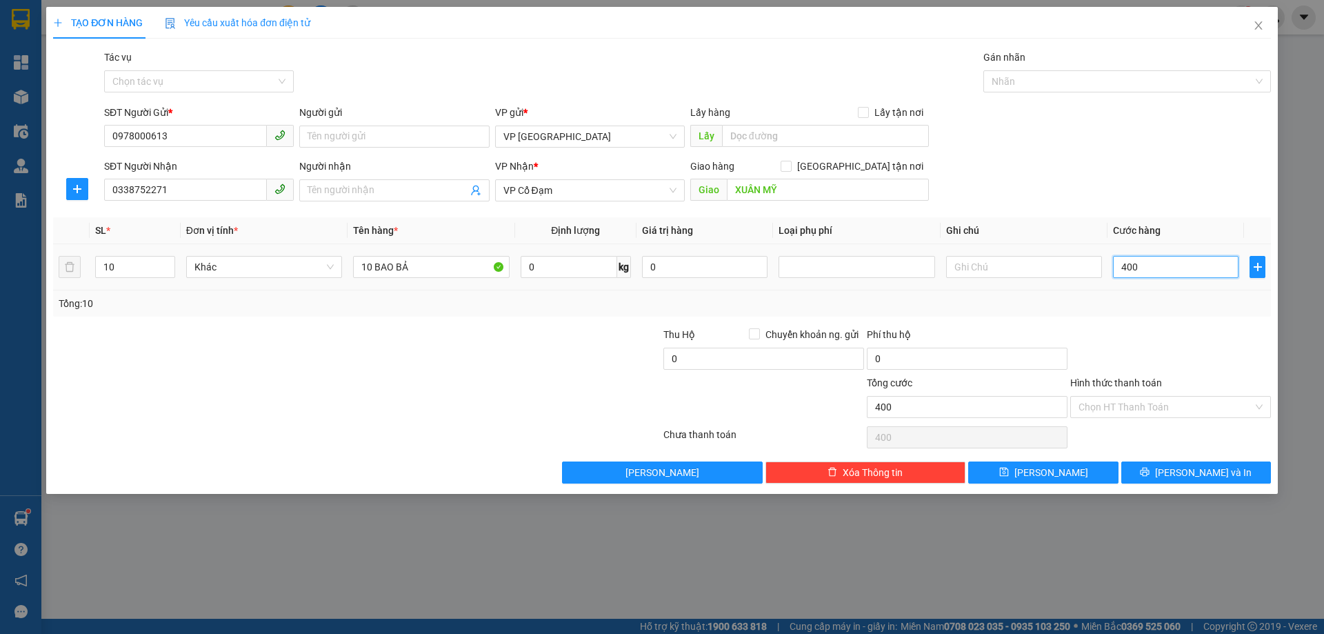
drag, startPoint x: 1140, startPoint y: 272, endPoint x: 1093, endPoint y: 279, distance: 48.1
click at [1105, 276] on tr "10 Khác 10 BAO BẢ 0 kg 0 400" at bounding box center [662, 267] width 1218 height 46
type input "0"
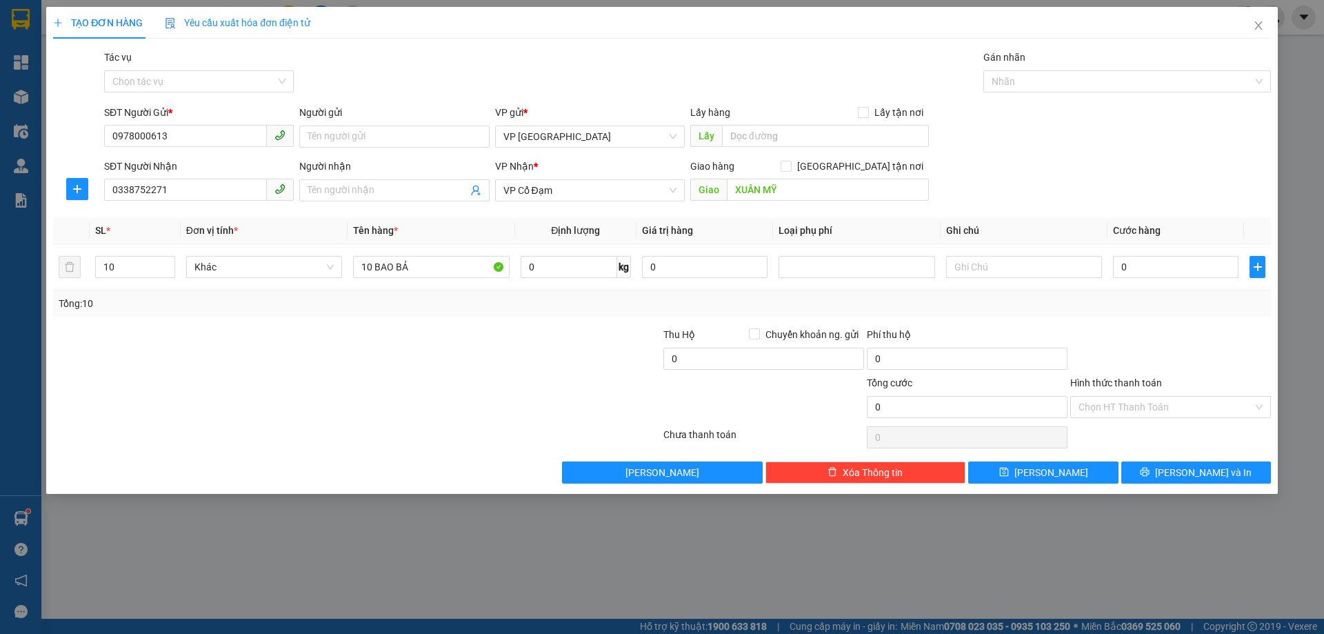
click at [1192, 296] on div "Tổng: 10" at bounding box center [662, 303] width 1218 height 26
click at [1190, 466] on span "[PERSON_NAME] và In" at bounding box center [1203, 472] width 97 height 15
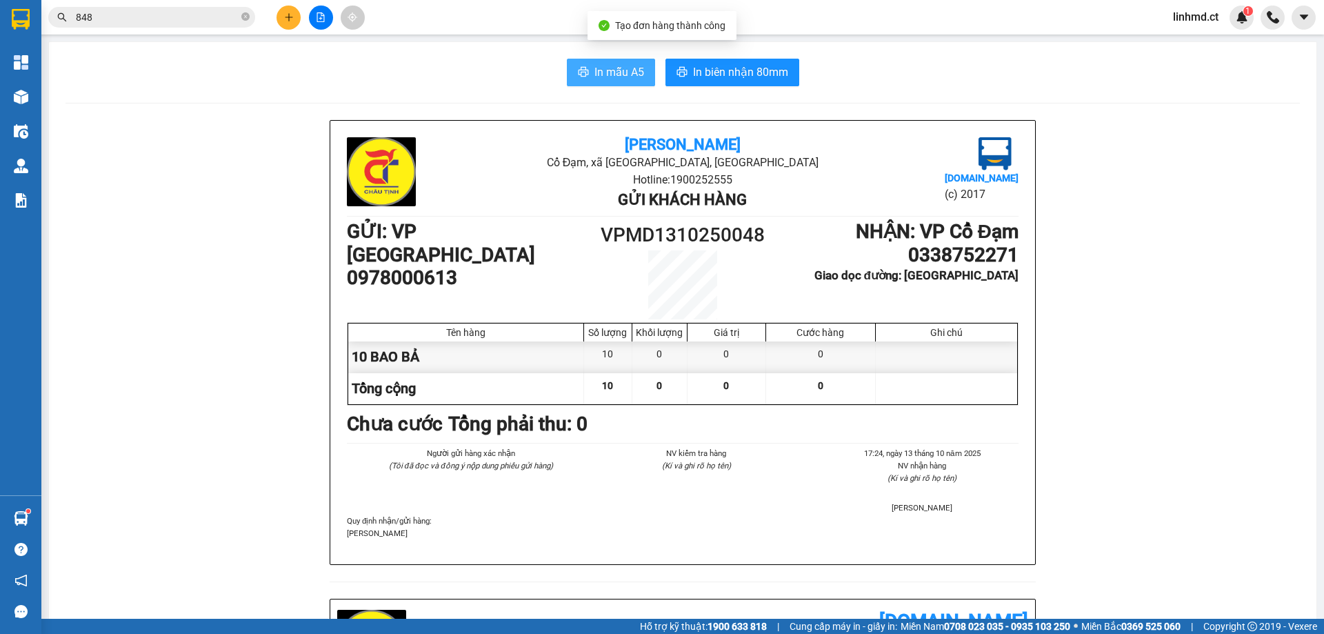
click at [598, 61] on button "In mẫu A5" at bounding box center [611, 73] width 88 height 28
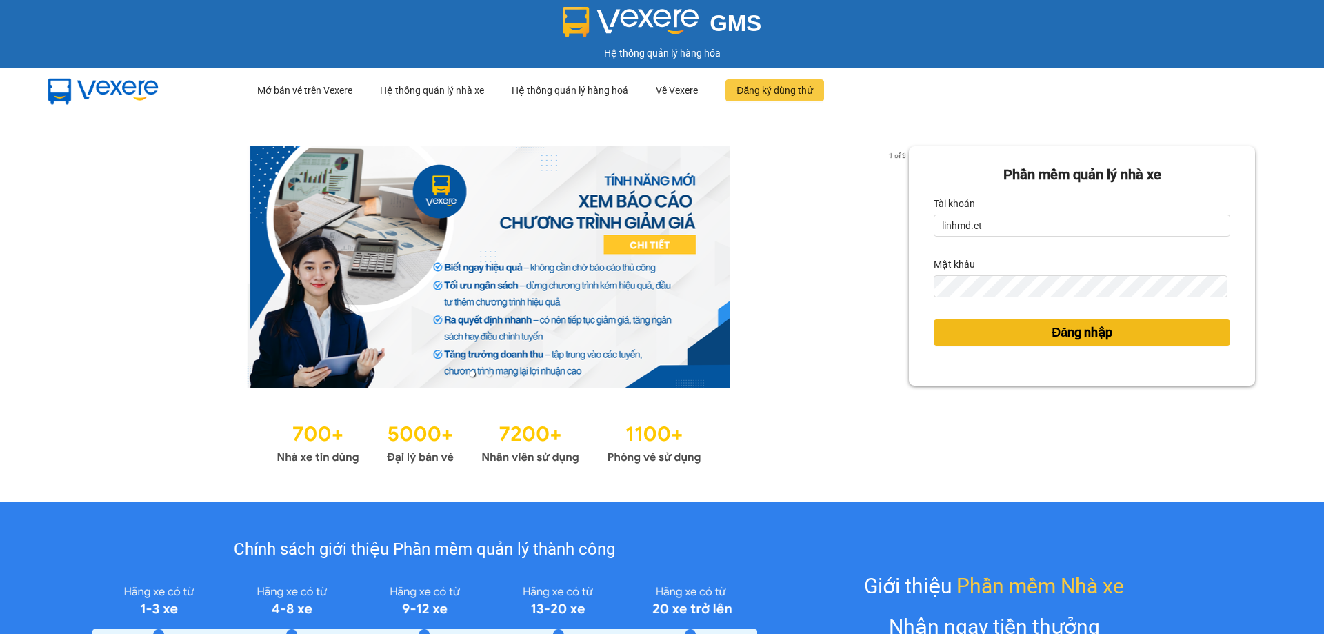
drag, startPoint x: 0, startPoint y: 0, endPoint x: 994, endPoint y: 323, distance: 1045.2
click at [969, 339] on button "Đăng nhập" at bounding box center [1082, 332] width 297 height 26
click at [994, 323] on button "Đăng nhập" at bounding box center [1082, 332] width 297 height 26
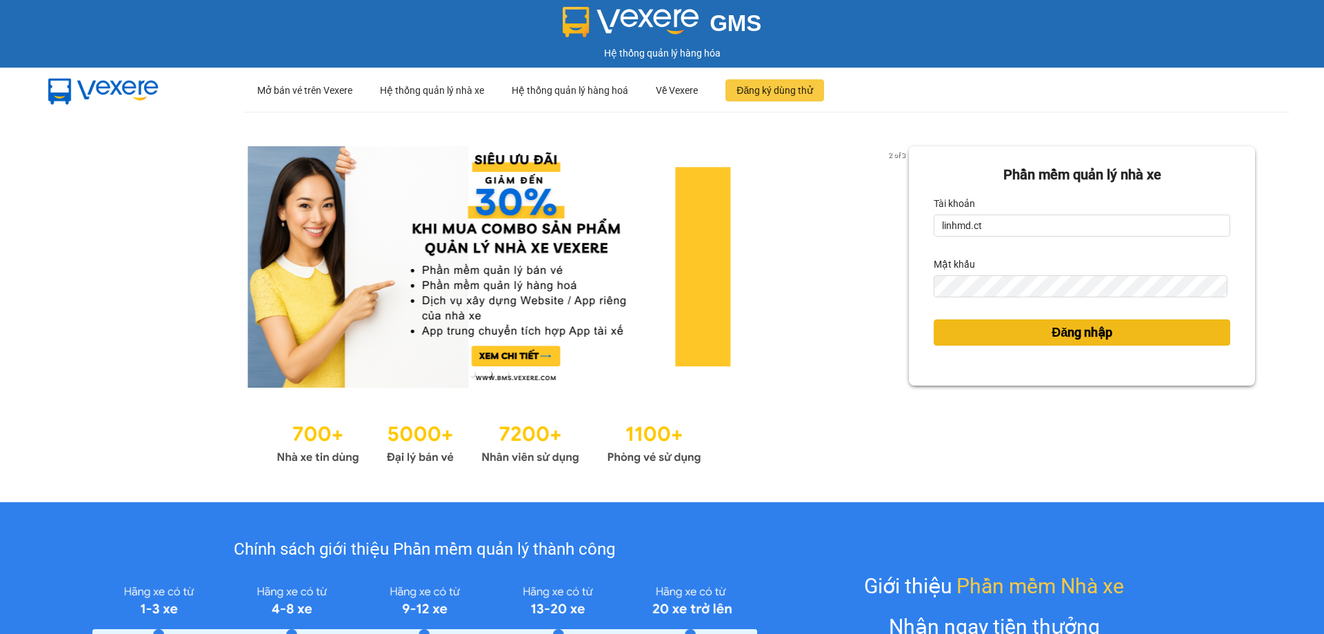
click at [1010, 335] on button "Đăng nhập" at bounding box center [1082, 332] width 297 height 26
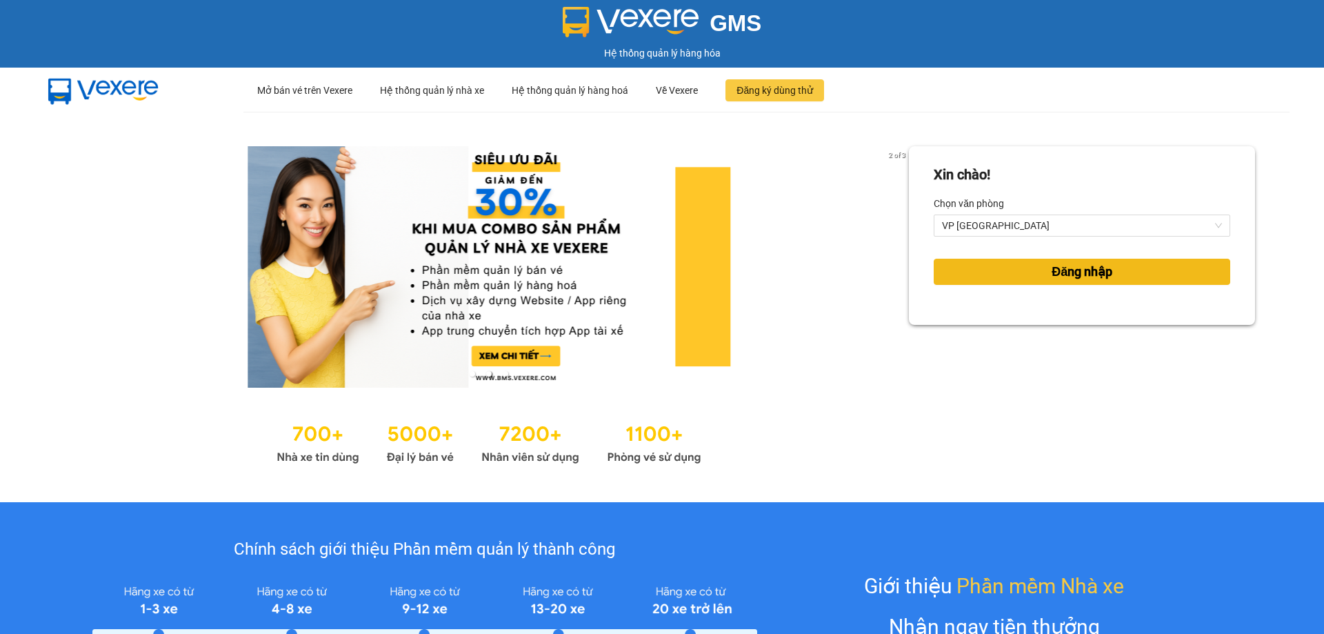
click at [1099, 280] on span "Đăng nhập" at bounding box center [1082, 271] width 61 height 19
click at [1097, 277] on span "Đăng nhập" at bounding box center [1082, 271] width 61 height 19
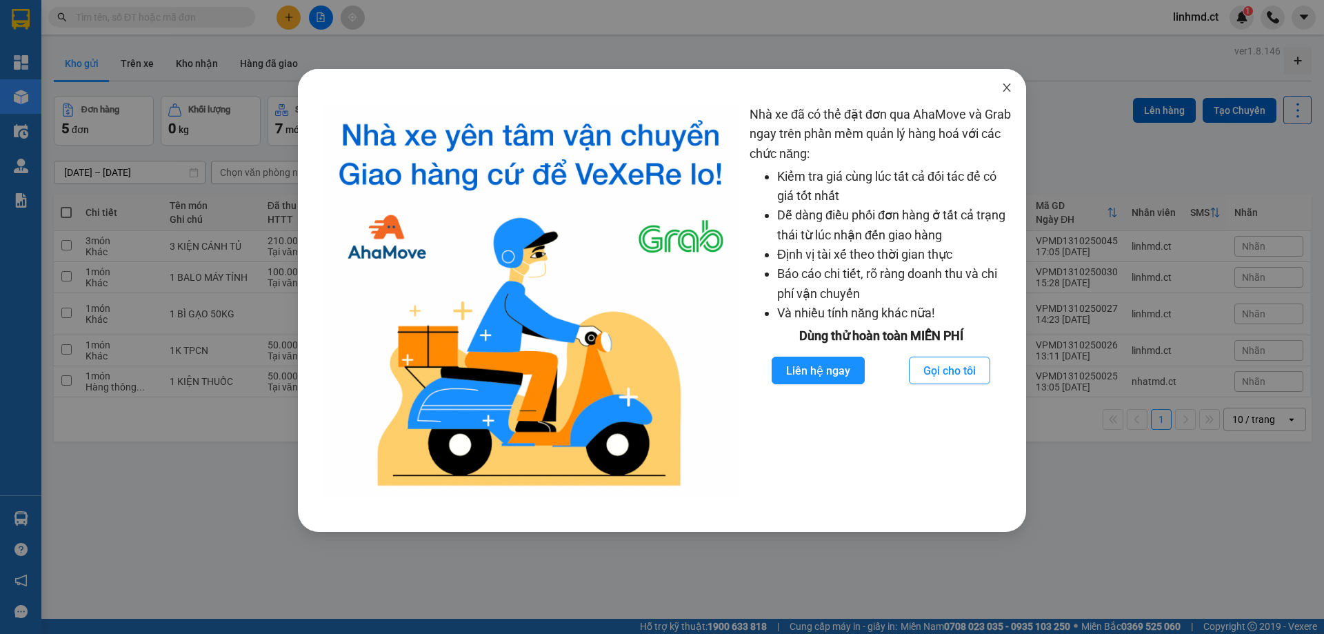
click at [994, 90] on span "Close" at bounding box center [1007, 88] width 39 height 39
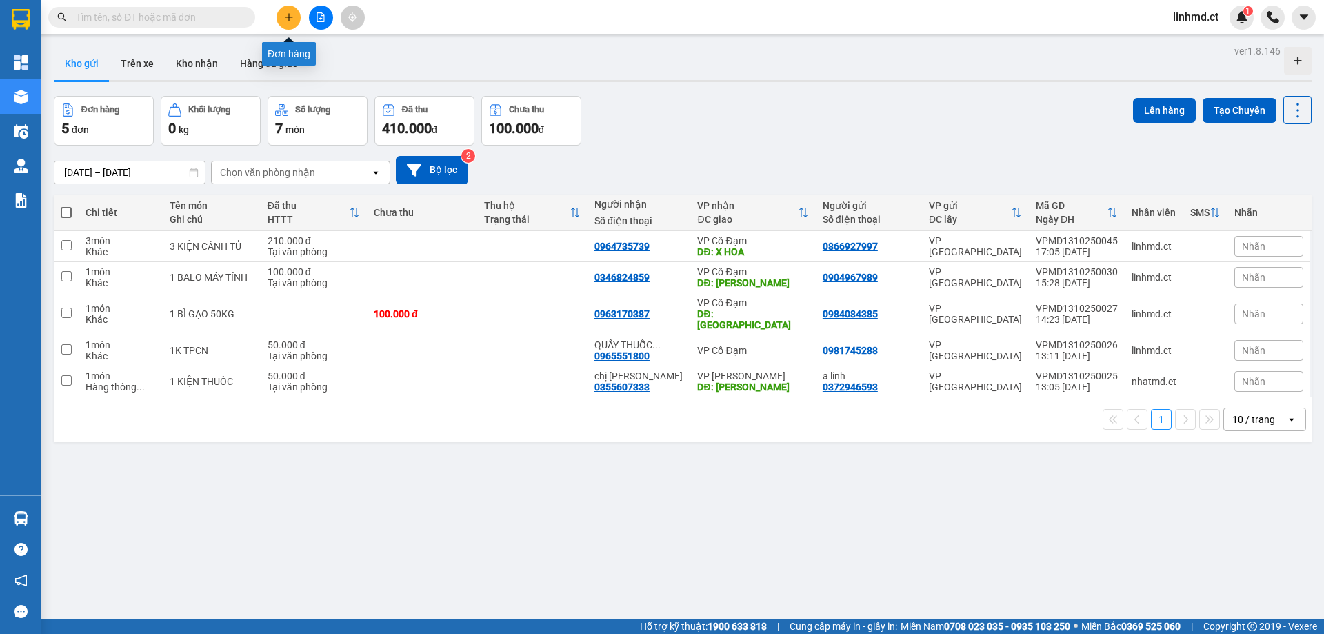
click at [284, 14] on icon "plus" at bounding box center [289, 17] width 10 height 10
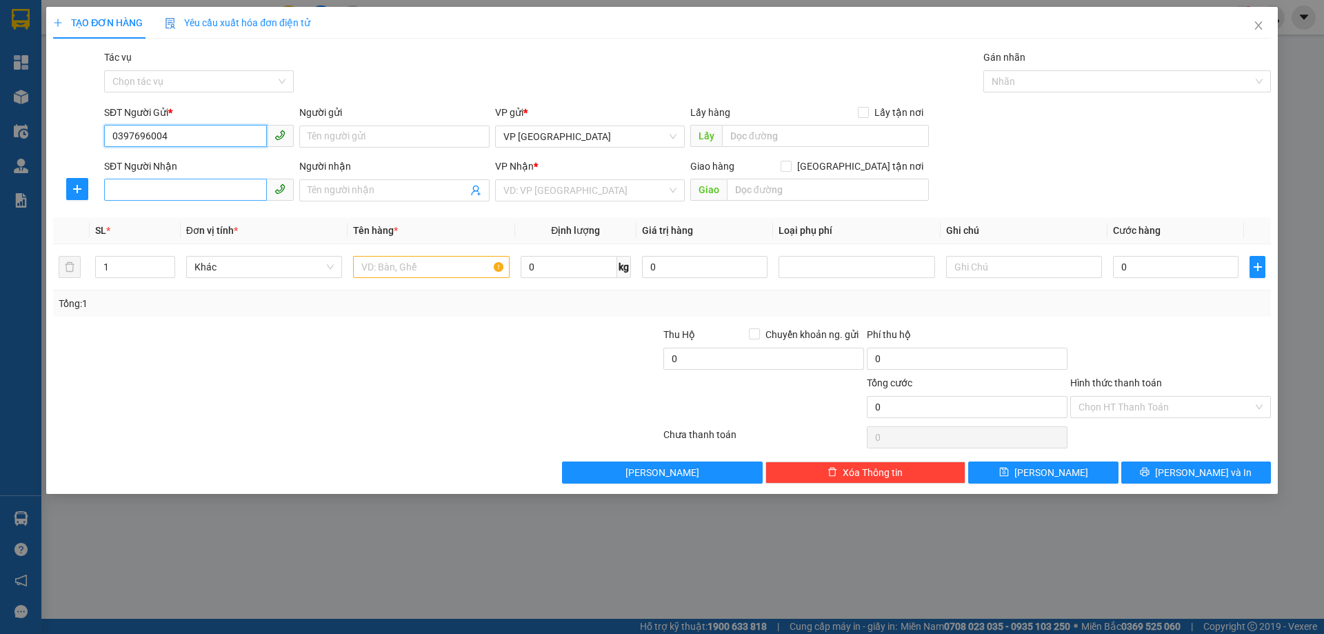
type input "0397696004"
click at [161, 187] on input "SĐT Người Nhận" at bounding box center [185, 190] width 163 height 22
type input "0388059695"
click at [535, 186] on input "search" at bounding box center [585, 190] width 163 height 21
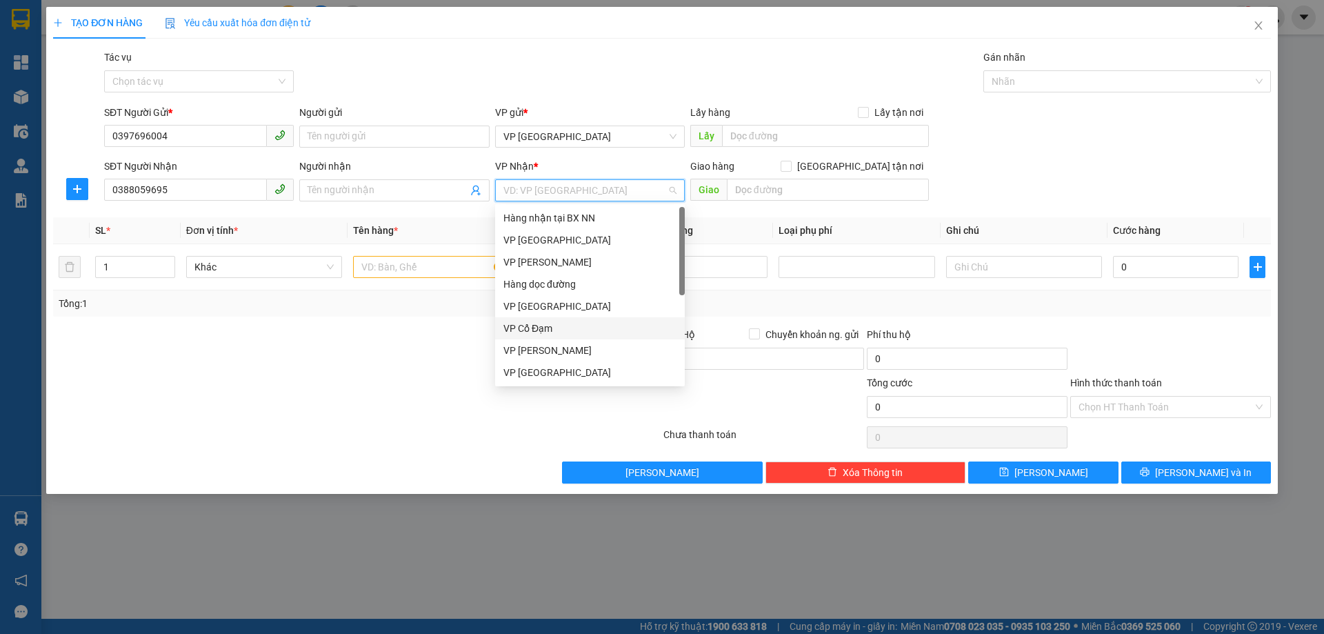
click at [561, 323] on div "VP Cổ Đạm" at bounding box center [590, 328] width 173 height 15
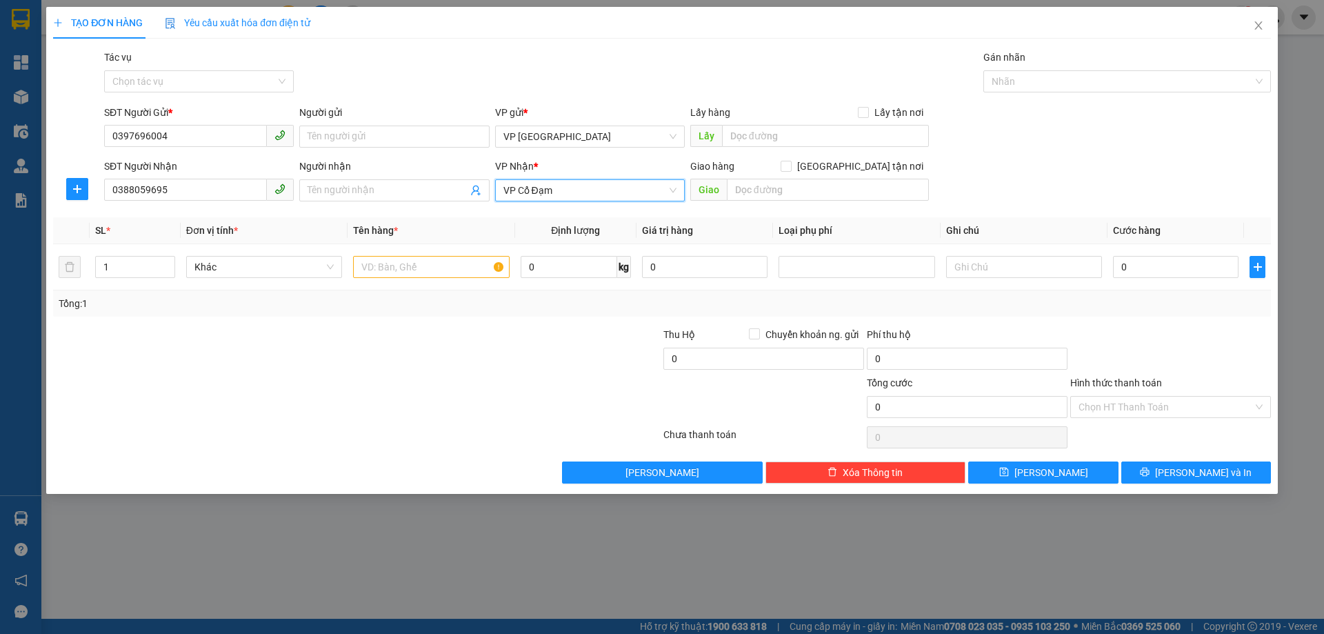
click at [811, 178] on div "Giao hàng [GEOGRAPHIC_DATA] tận nơi" at bounding box center [809, 169] width 239 height 21
click at [810, 179] on input "text" at bounding box center [828, 190] width 202 height 22
type input "[PERSON_NAME]"
click at [368, 266] on input "text" at bounding box center [431, 267] width 156 height 22
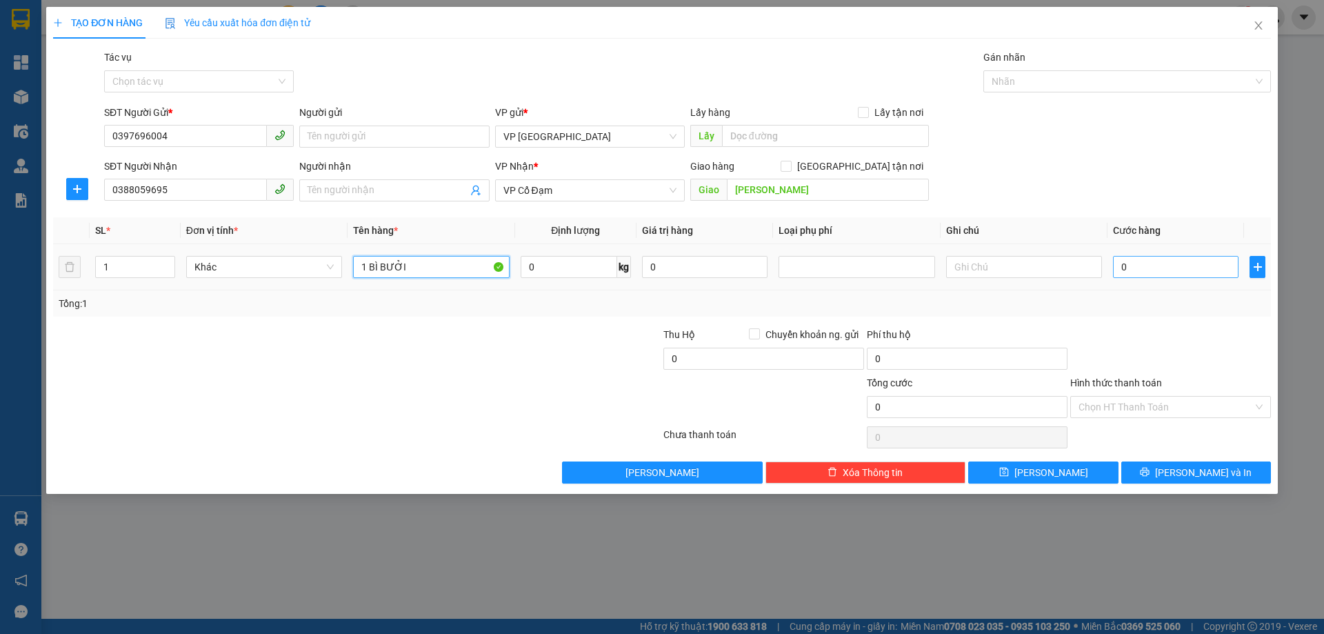
type input "1 BÌ BƯỞI"
click at [1178, 271] on input "0" at bounding box center [1176, 267] width 126 height 22
type input "6"
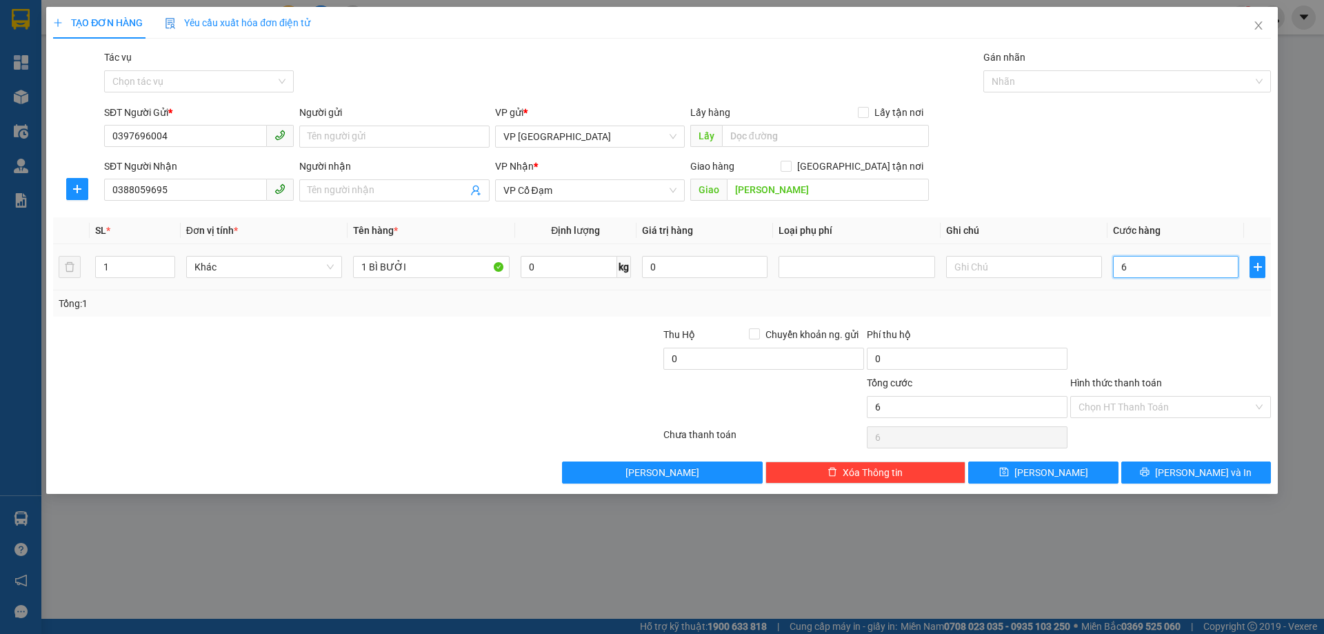
type input "60"
type input "60.000"
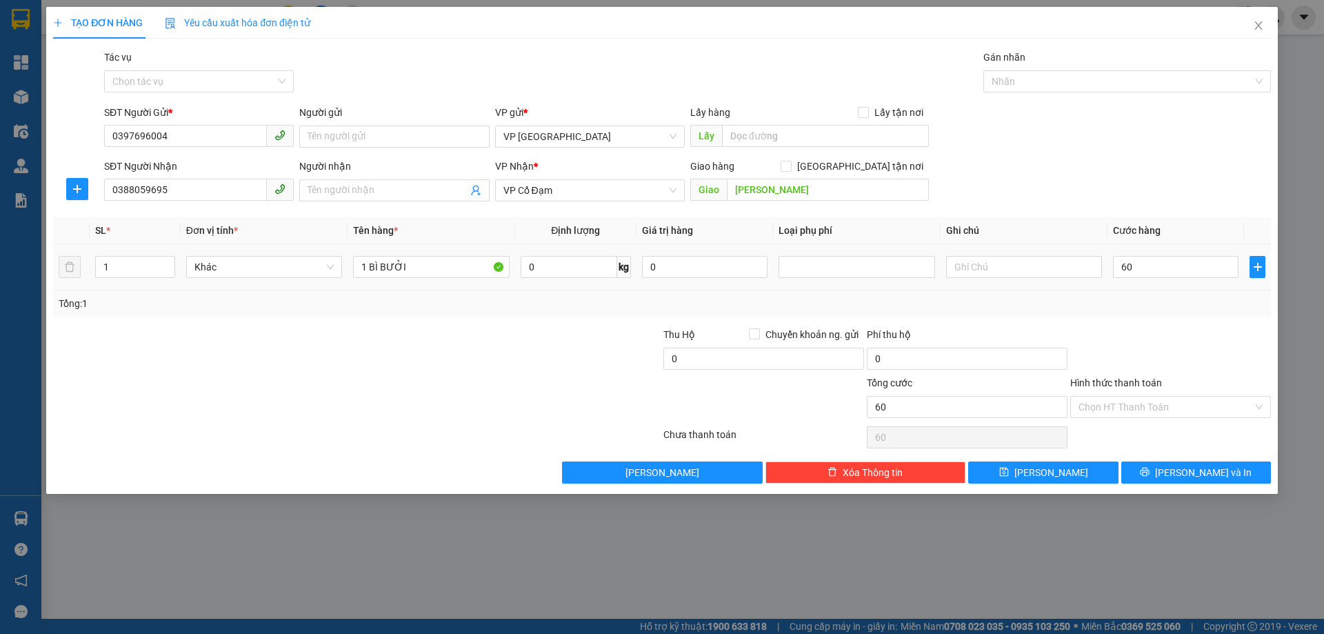
type input "60.000"
click at [1178, 292] on div "Tổng: 1" at bounding box center [662, 303] width 1218 height 26
click at [1150, 469] on icon "printer" at bounding box center [1145, 472] width 10 height 10
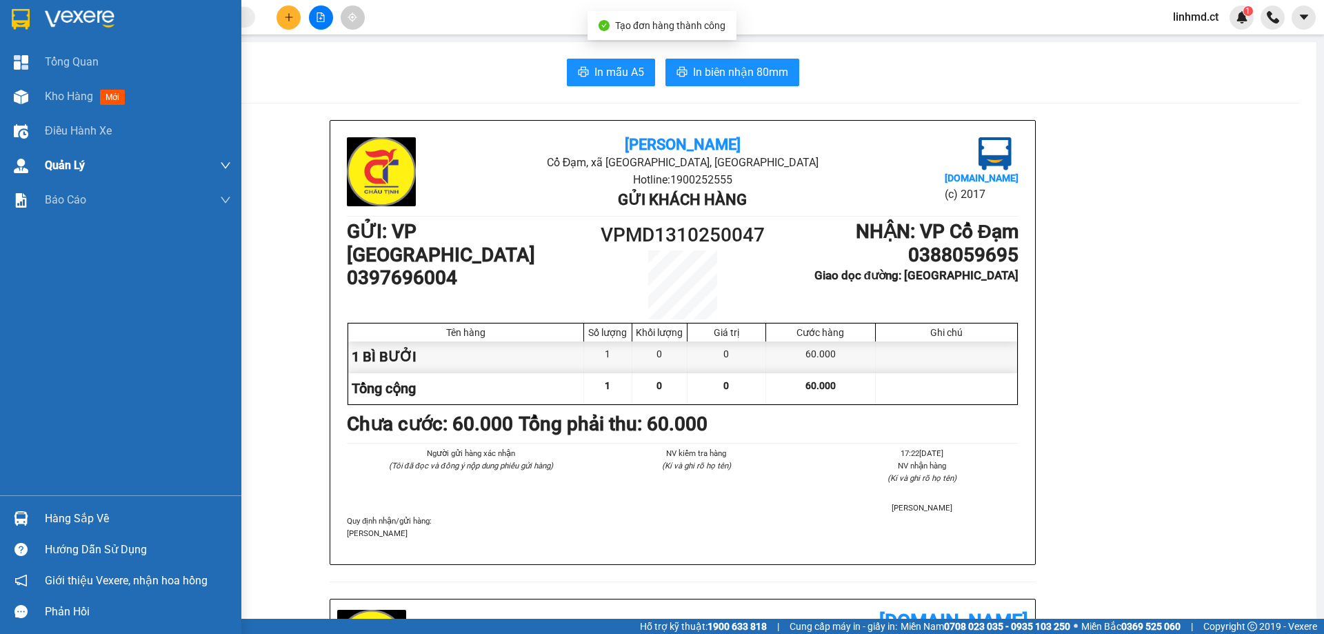
drag, startPoint x: 30, startPoint y: 85, endPoint x: 119, endPoint y: 179, distance: 129.3
click at [30, 86] on div at bounding box center [21, 97] width 24 height 24
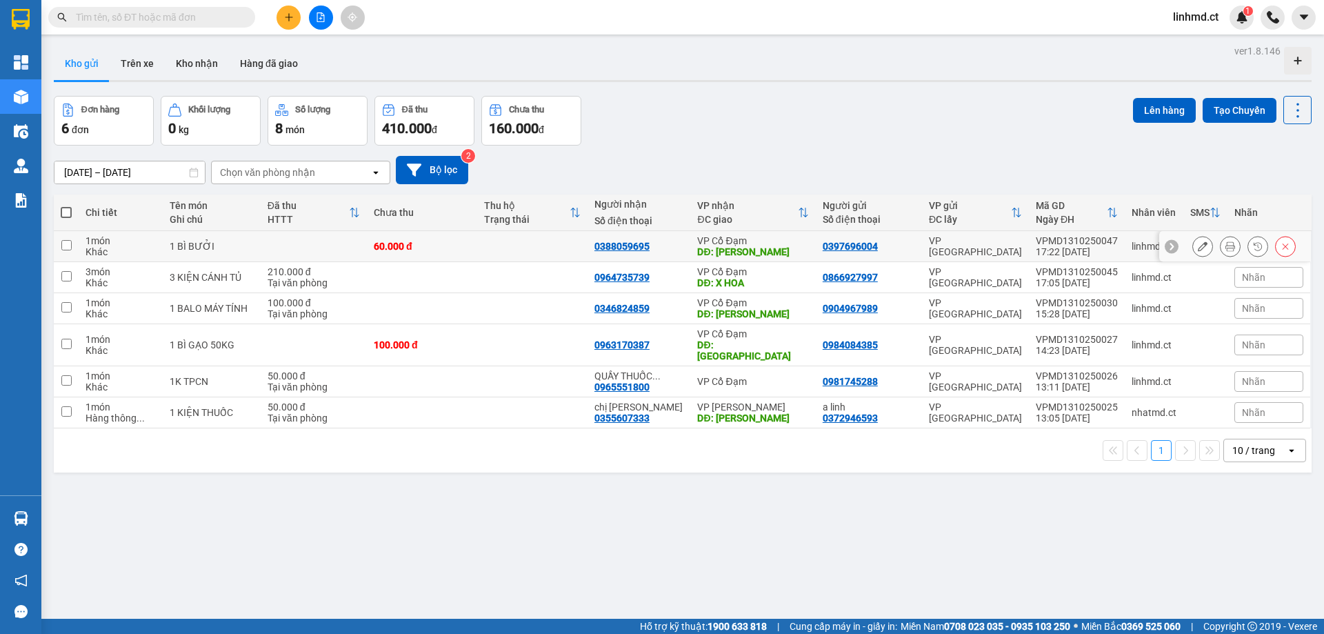
click at [1200, 246] on button at bounding box center [1202, 247] width 19 height 24
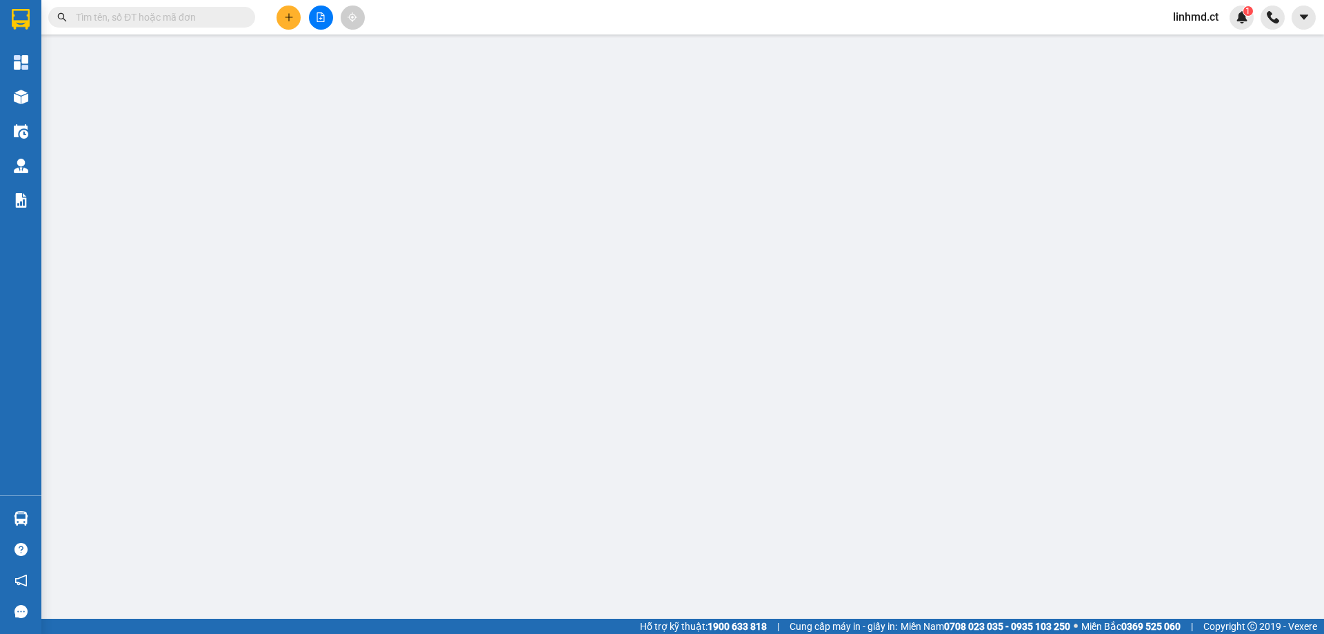
type input "0397696004"
type input "0388059695"
type input "[PERSON_NAME]"
type input "0"
type input "60.000"
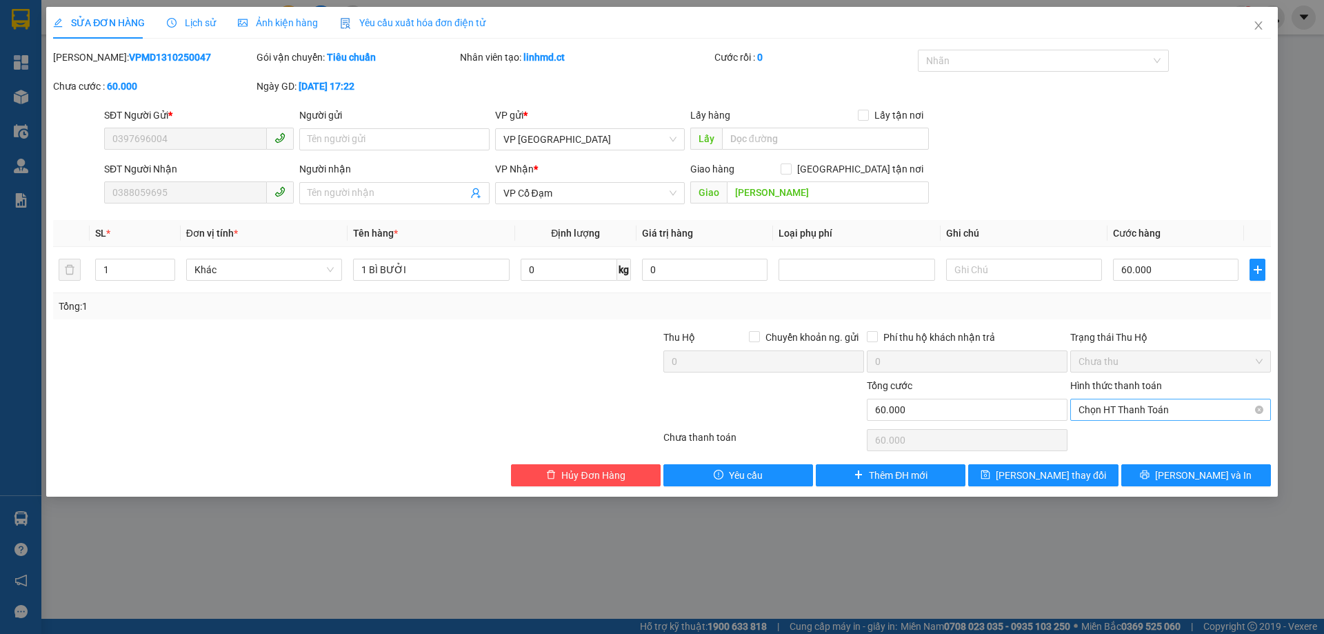
click at [1131, 406] on span "Chọn HT Thanh Toán" at bounding box center [1171, 409] width 184 height 21
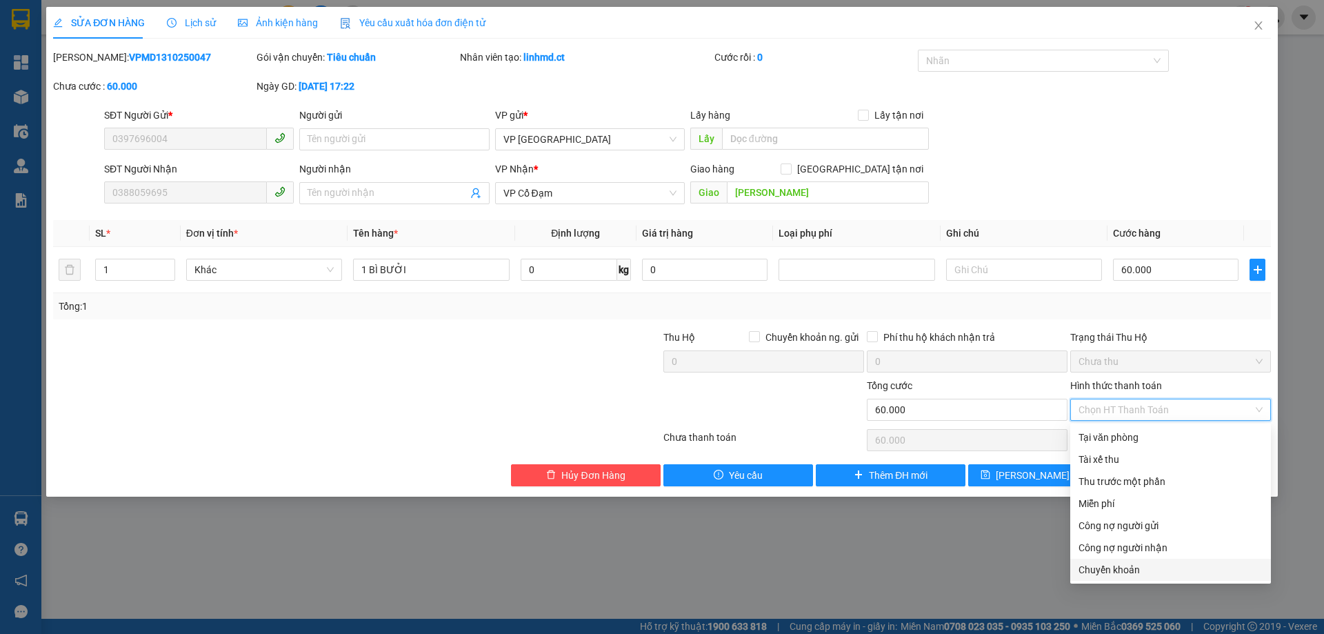
click at [1136, 568] on div "Chuyển khoản" at bounding box center [1171, 569] width 184 height 15
type input "0"
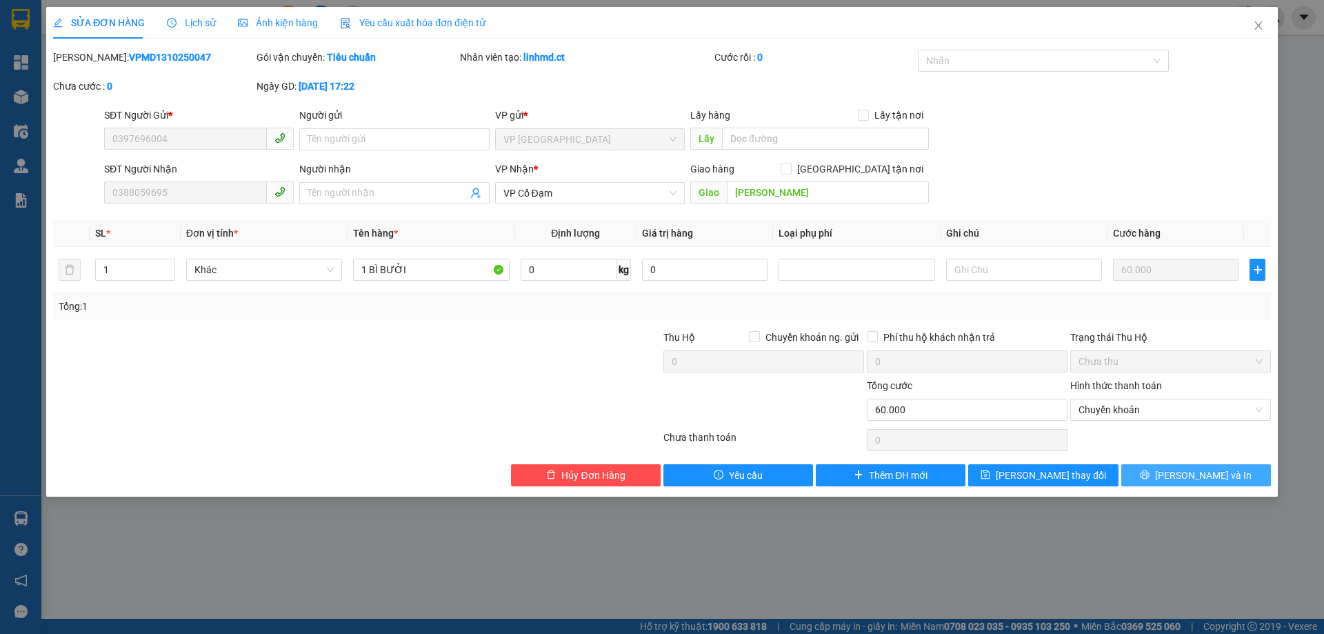
click at [1150, 476] on icon "printer" at bounding box center [1145, 475] width 10 height 10
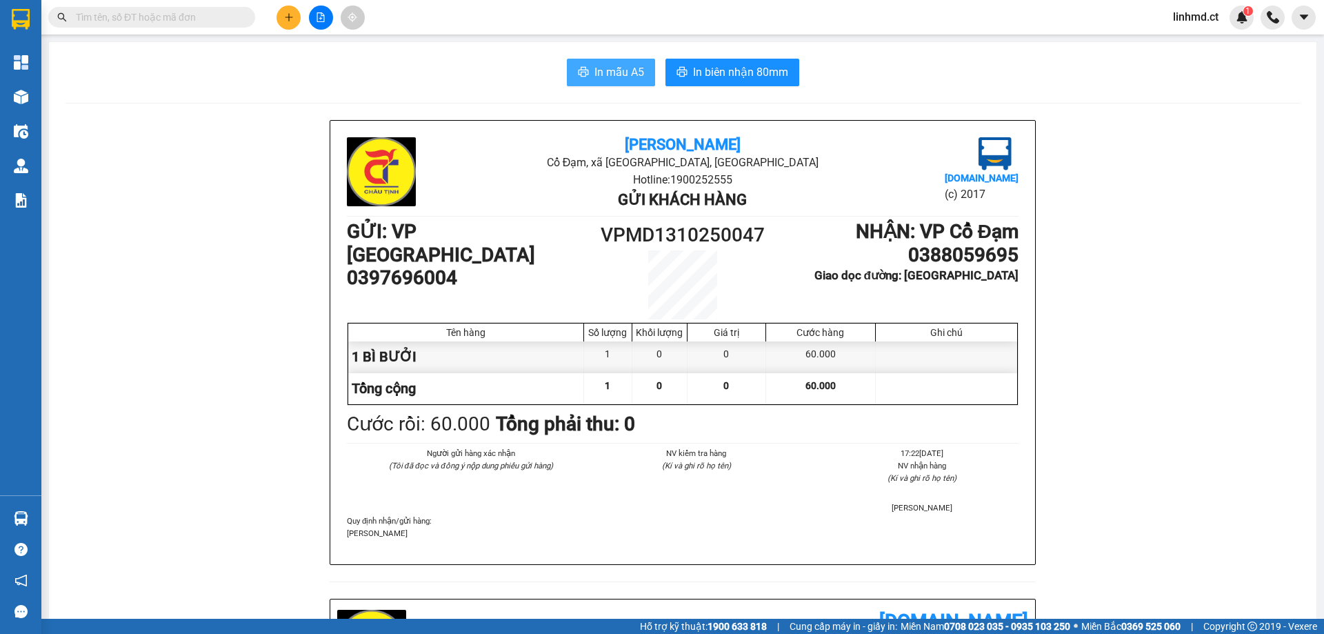
click at [615, 70] on span "In mẫu A5" at bounding box center [620, 71] width 50 height 17
